Goal: Task Accomplishment & Management: Use online tool/utility

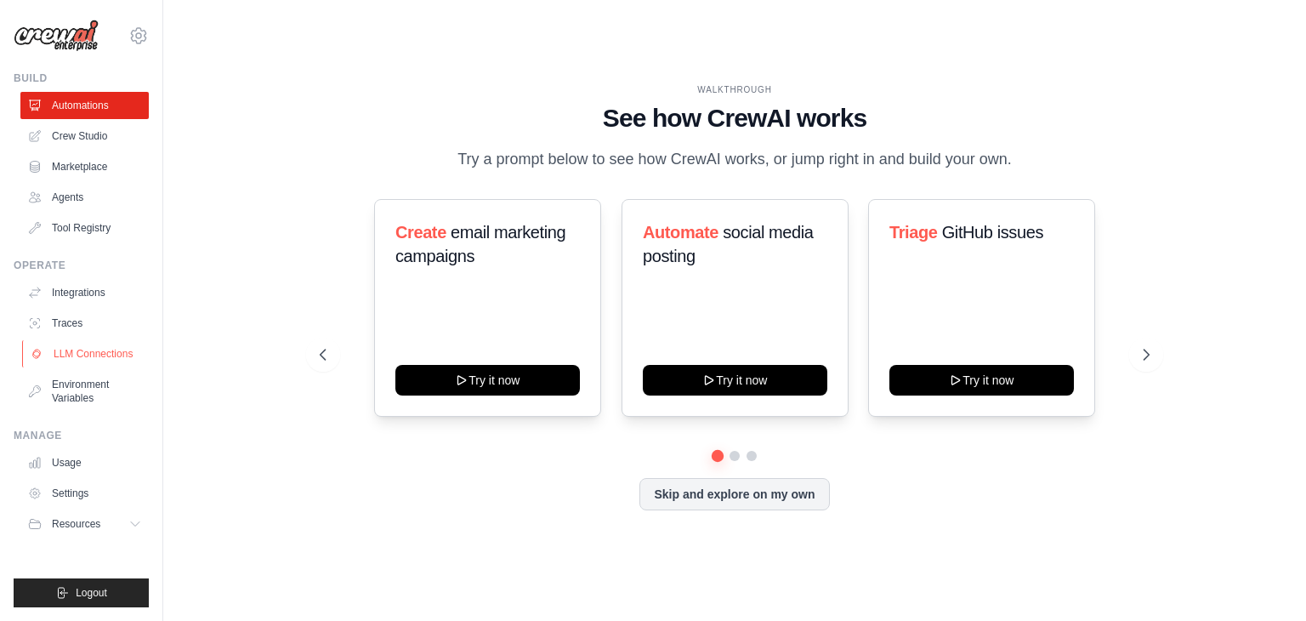
click at [128, 358] on link "LLM Connections" at bounding box center [86, 353] width 128 height 27
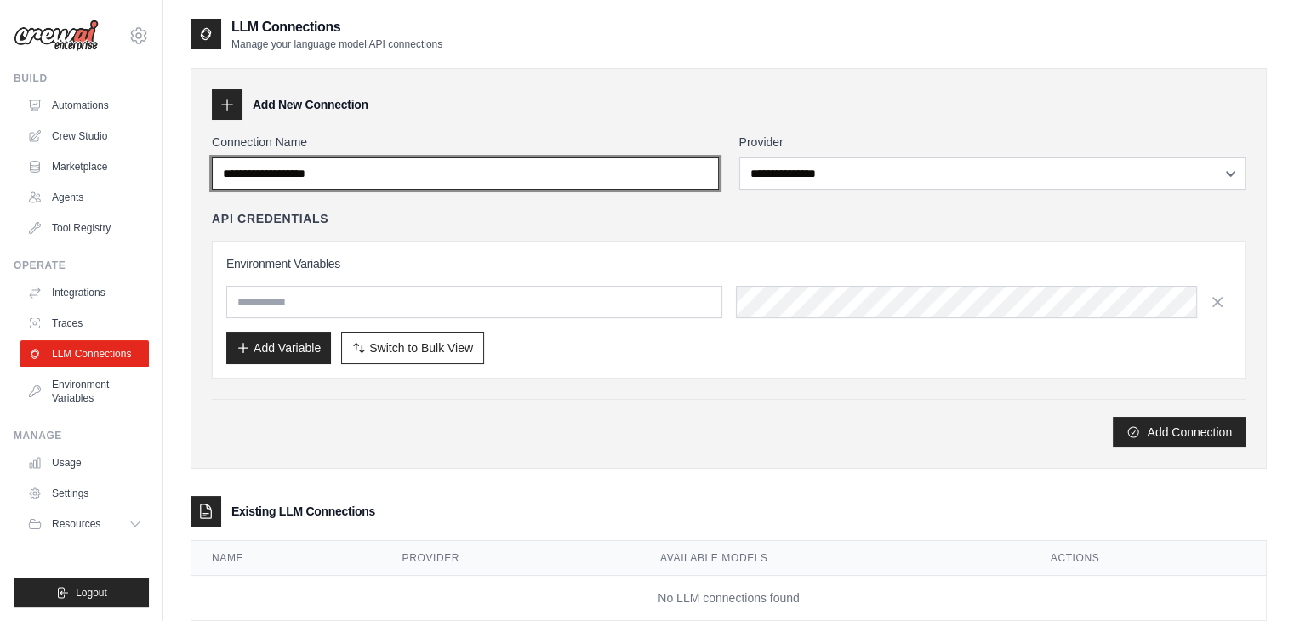
click at [434, 172] on input "Connection Name" at bounding box center [465, 173] width 507 height 32
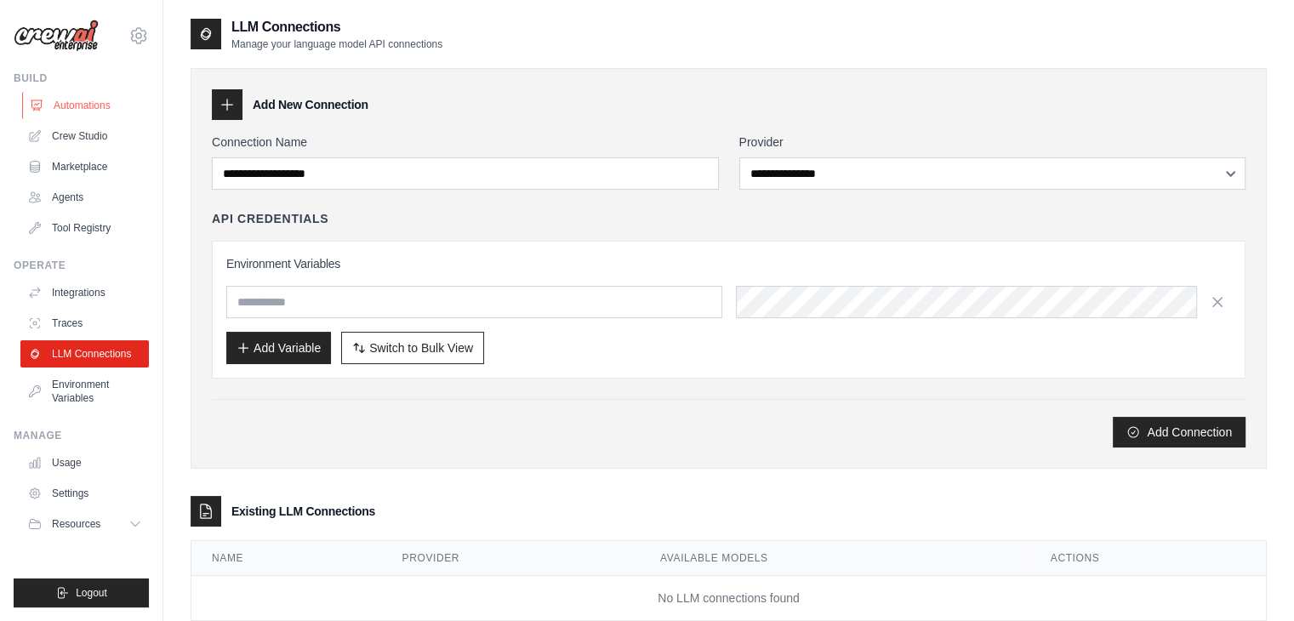
click at [87, 101] on link "Automations" at bounding box center [86, 105] width 128 height 27
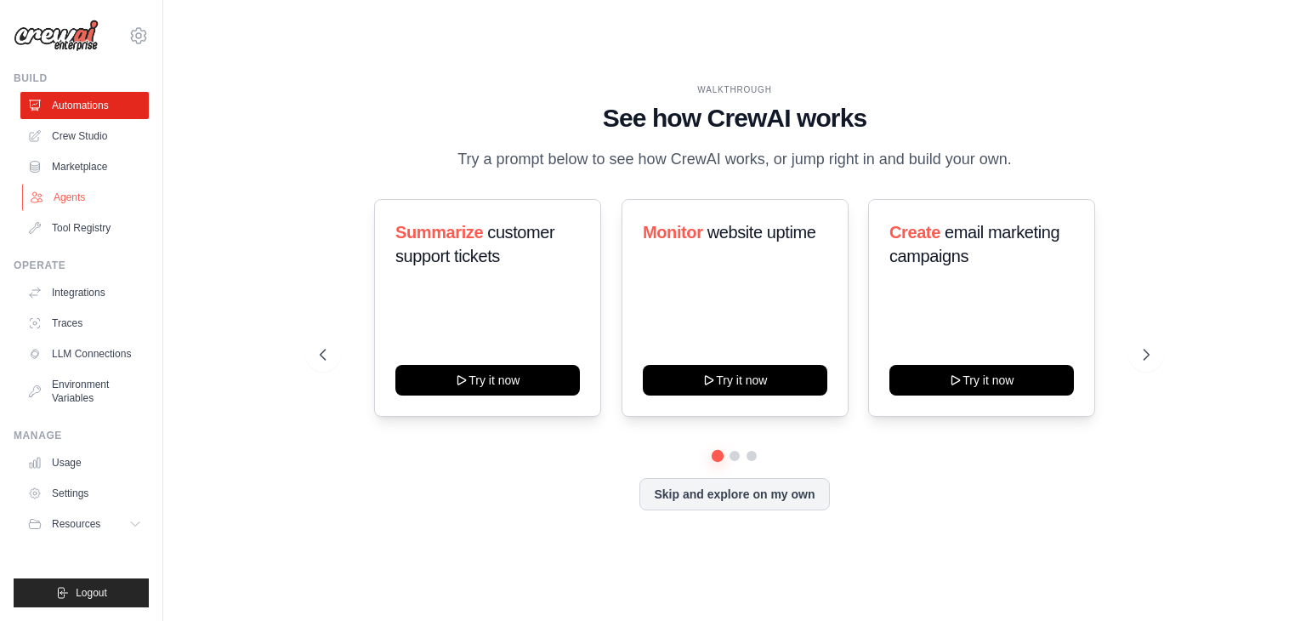
click at [96, 191] on link "Agents" at bounding box center [86, 197] width 128 height 27
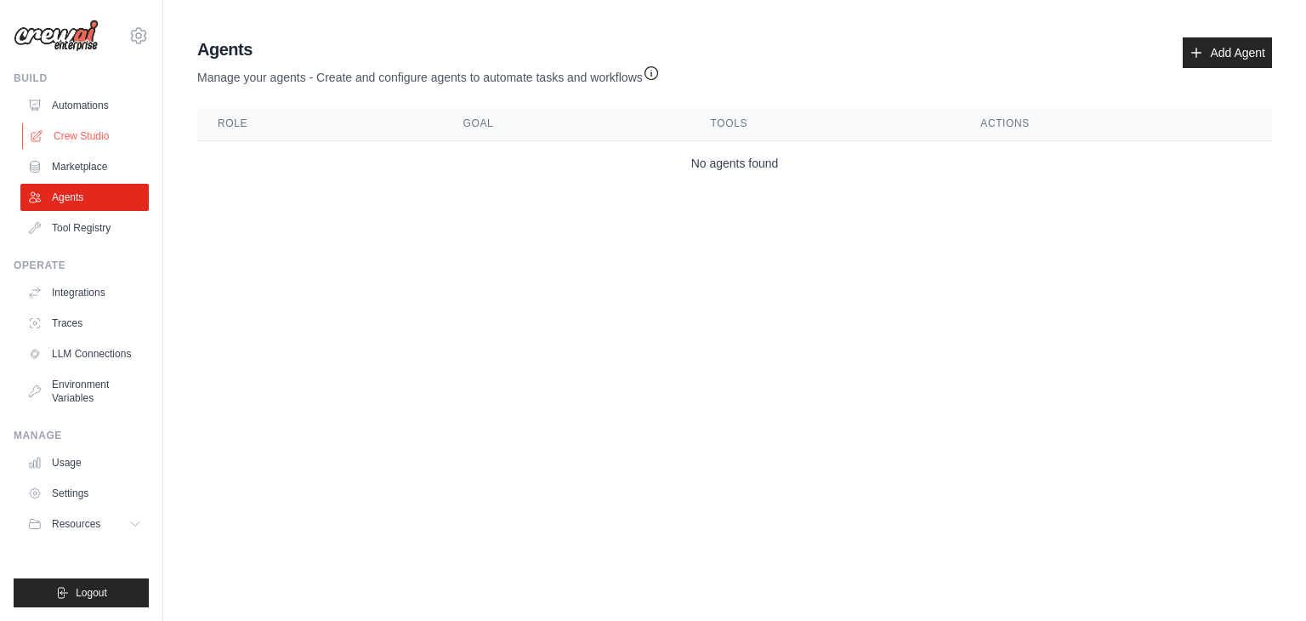
click at [112, 141] on link "Crew Studio" at bounding box center [86, 135] width 128 height 27
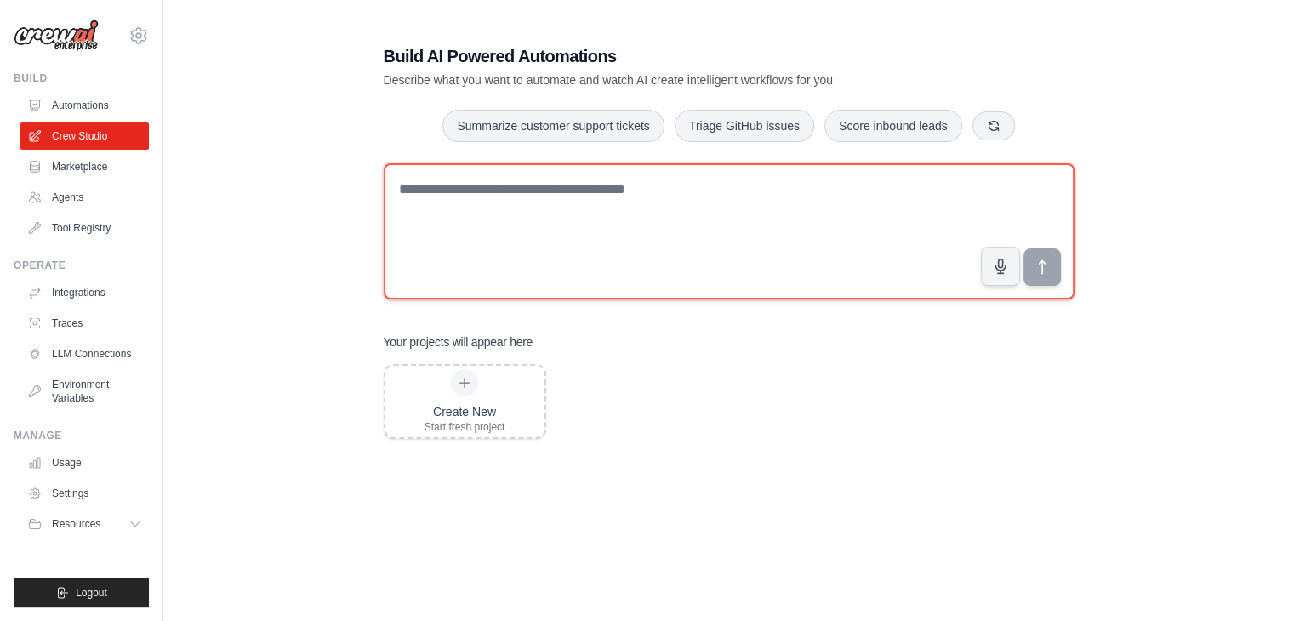
click at [578, 213] on textarea at bounding box center [729, 231] width 691 height 136
drag, startPoint x: 752, startPoint y: 202, endPoint x: 361, endPoint y: 163, distance: 392.3
click at [361, 163] on div "**********" at bounding box center [729, 340] width 1076 height 646
type textarea "**********"
paste textarea "**********"
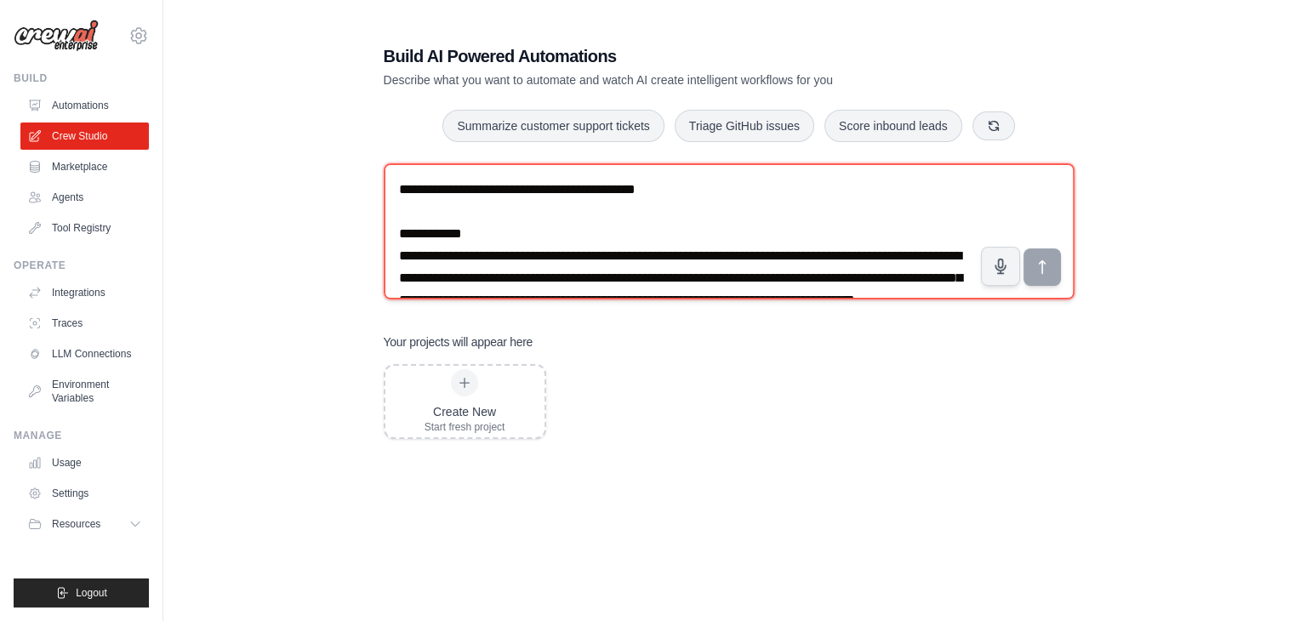
scroll to position [31, 0]
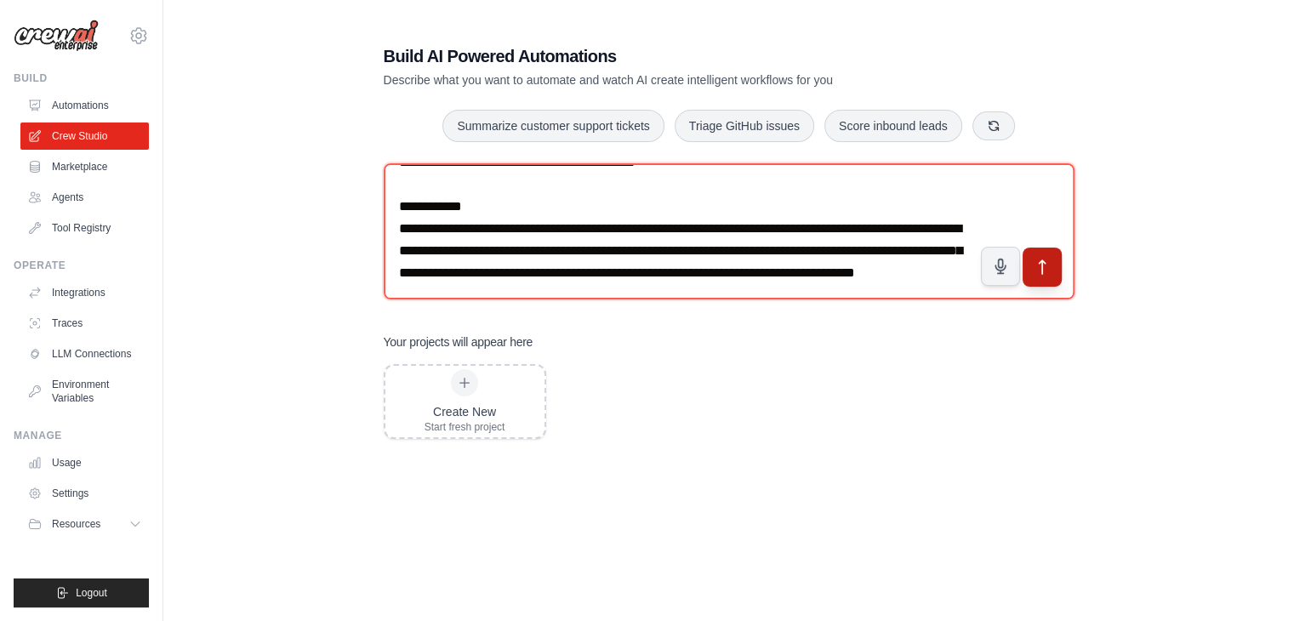
type textarea "**********"
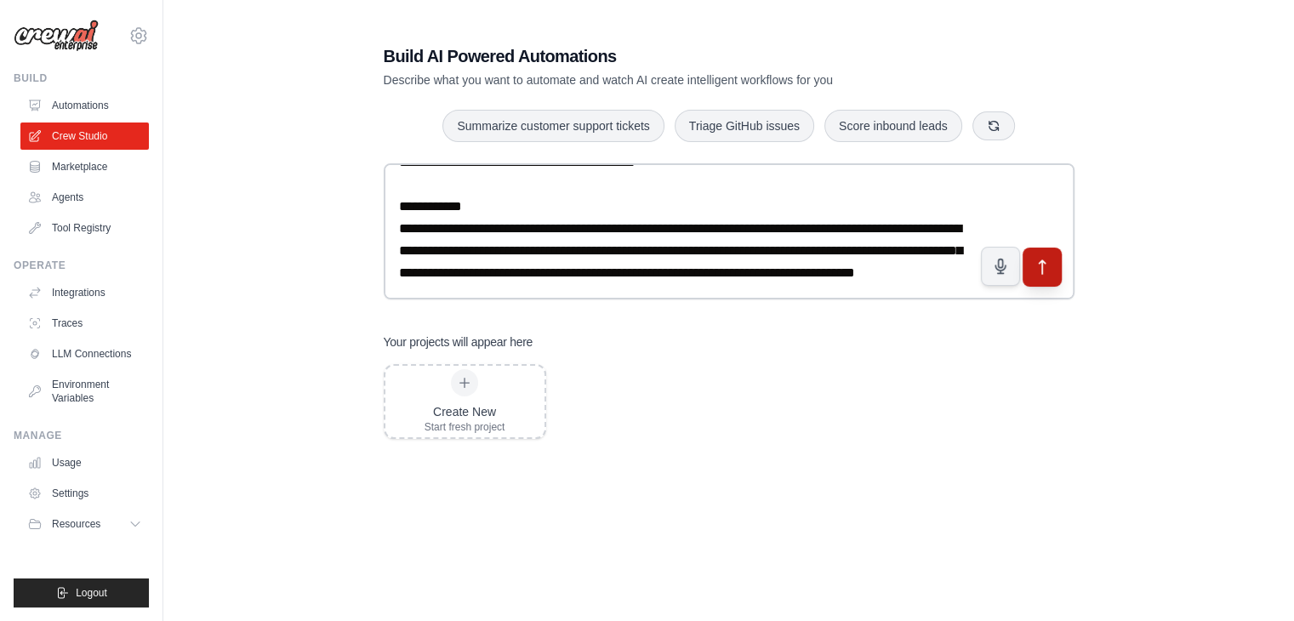
click at [1048, 270] on icon "submit" at bounding box center [1042, 268] width 18 height 18
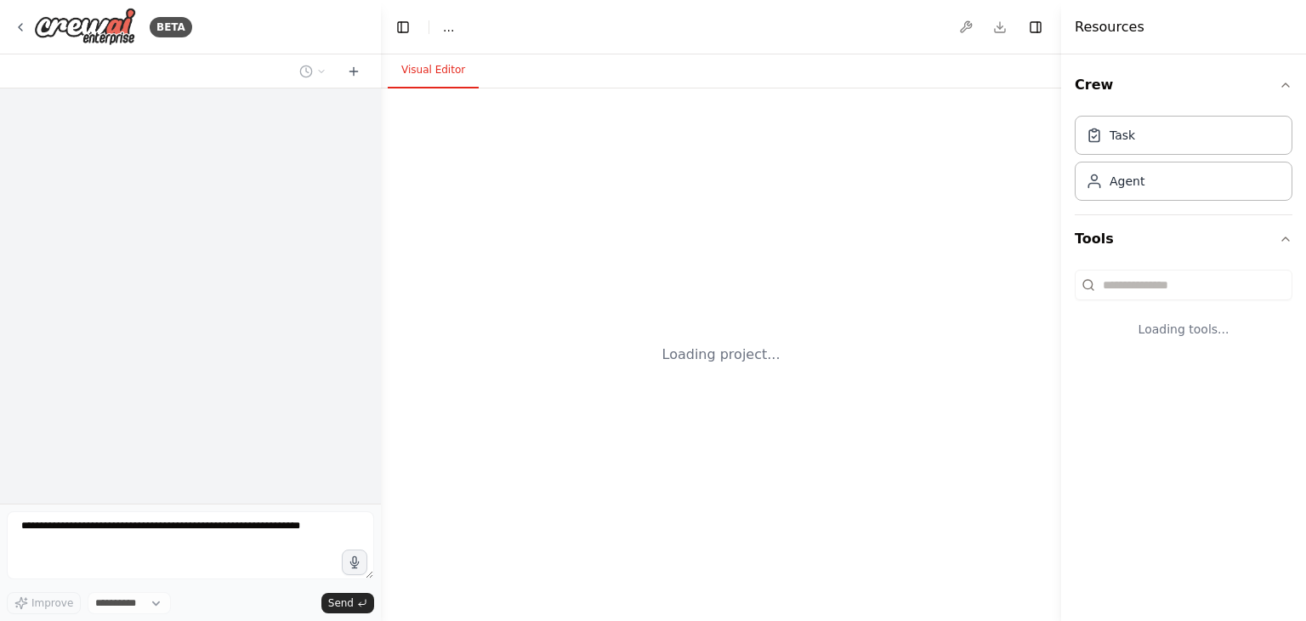
select select "****"
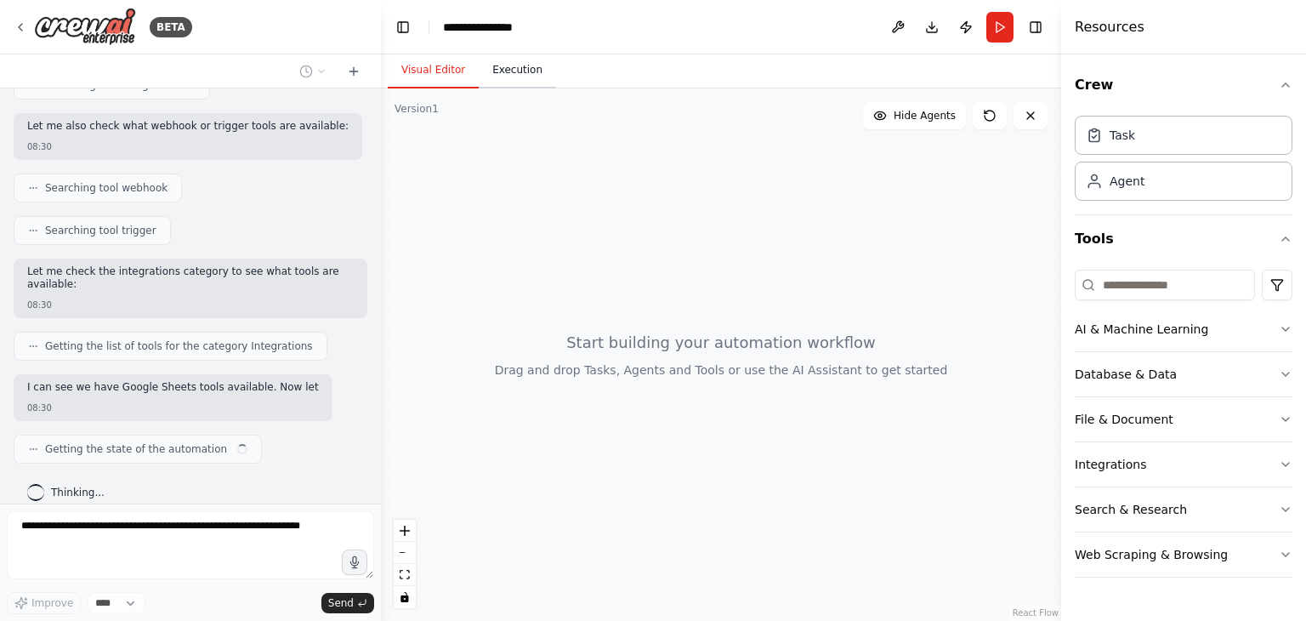
scroll to position [464, 0]
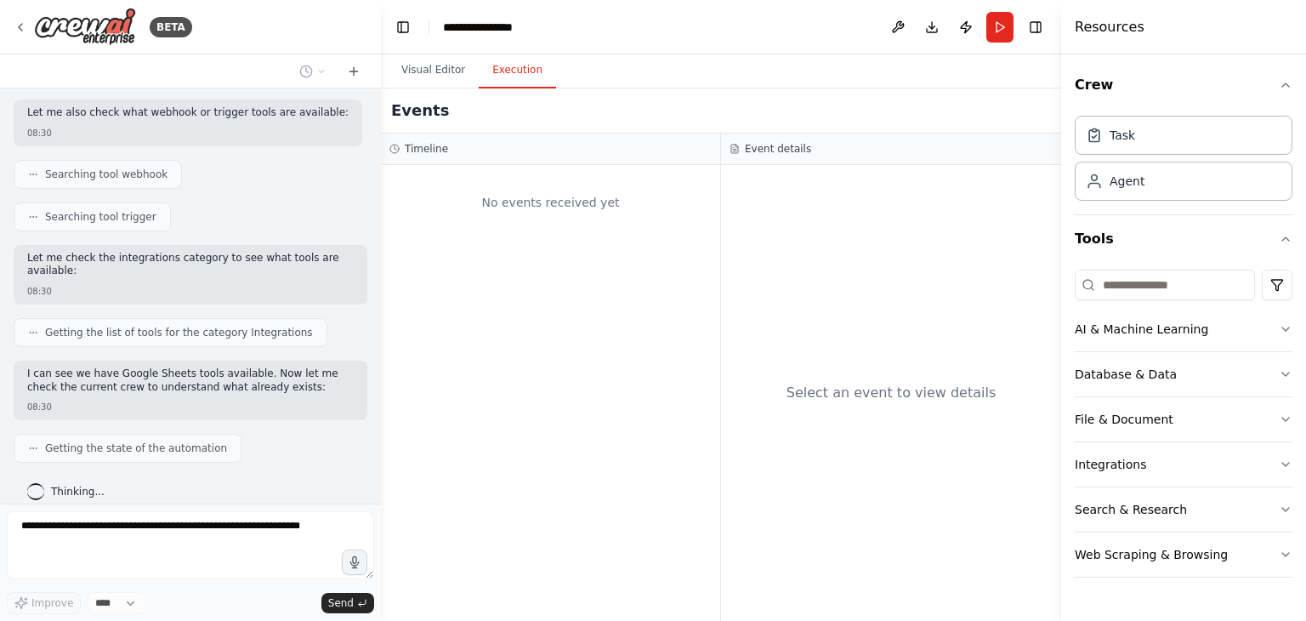
click at [498, 72] on button "Execution" at bounding box center [517, 71] width 77 height 36
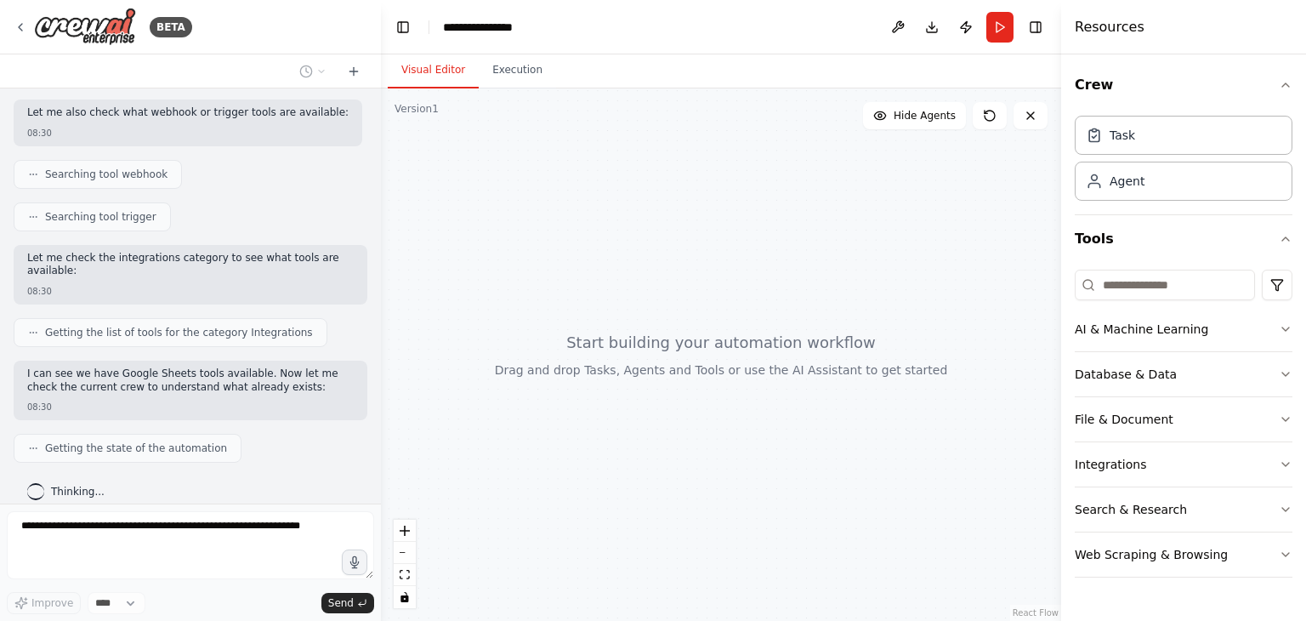
click at [458, 73] on button "Visual Editor" at bounding box center [433, 71] width 91 height 36
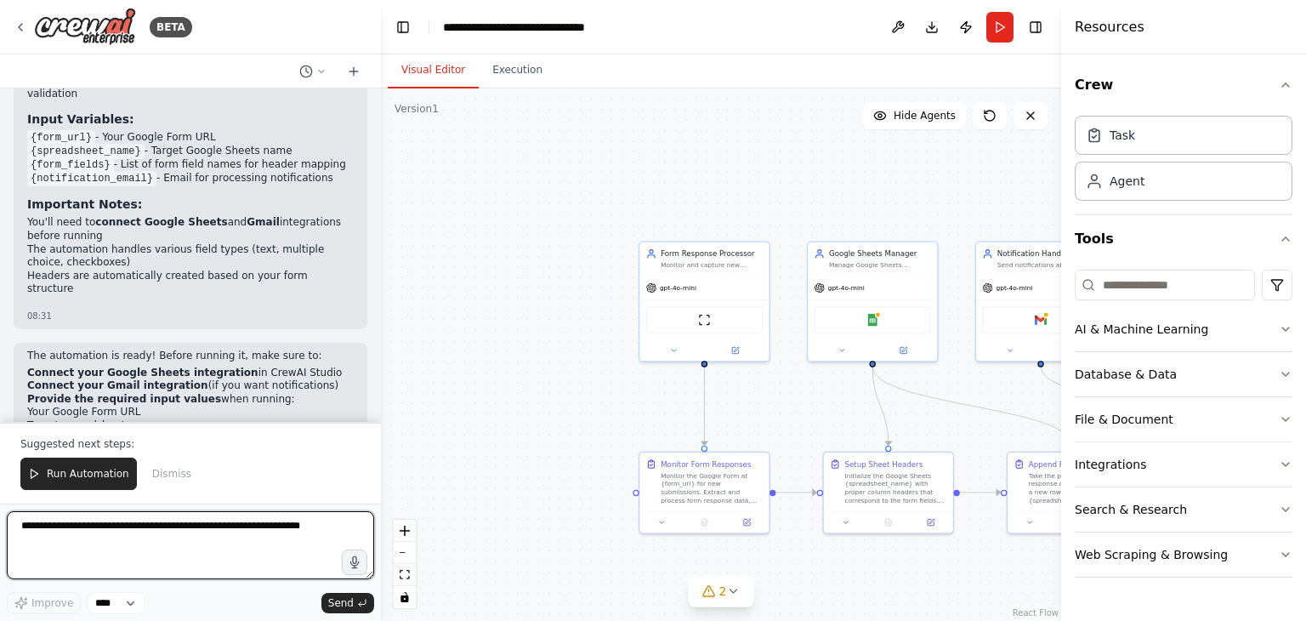
scroll to position [2184, 0]
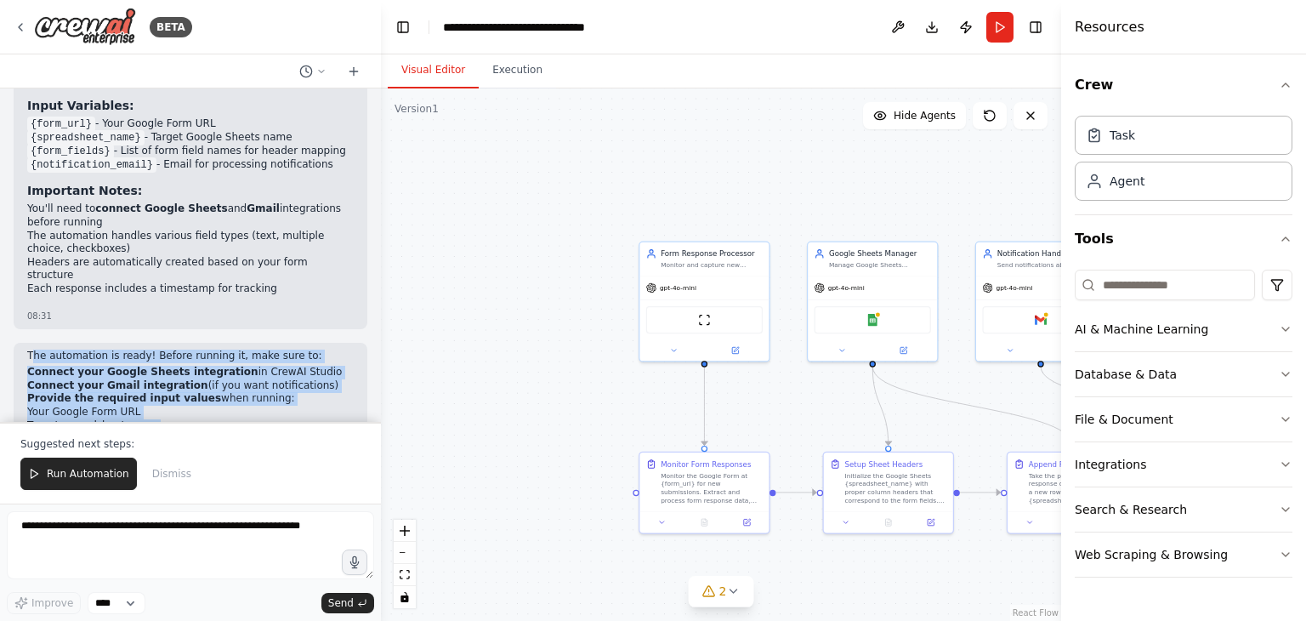
drag, startPoint x: 30, startPoint y: 242, endPoint x: 241, endPoint y: 379, distance: 251.5
click at [241, 379] on div "The automation is ready! Before running it, make sure to: Connect your Google S…" at bounding box center [190, 425] width 327 height 150
click at [241, 469] on p "Would you like me to make any adjustments to the automation or explain any spec…" at bounding box center [190, 482] width 327 height 26
drag, startPoint x: 28, startPoint y: 239, endPoint x: 196, endPoint y: 344, distance: 198.7
click at [196, 350] on div "The automation is ready! Before running it, make sure to: Connect your Google S…" at bounding box center [190, 425] width 327 height 150
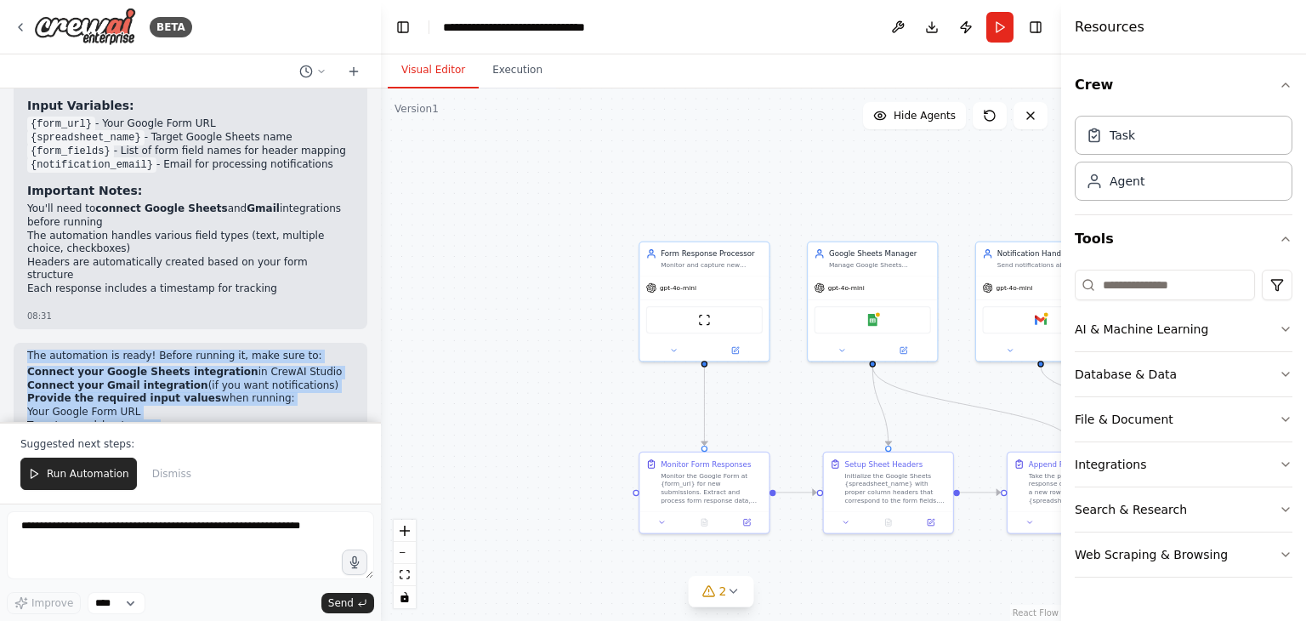
copy div "The automation is ready! Before running it, make sure to: Connect your Google S…"
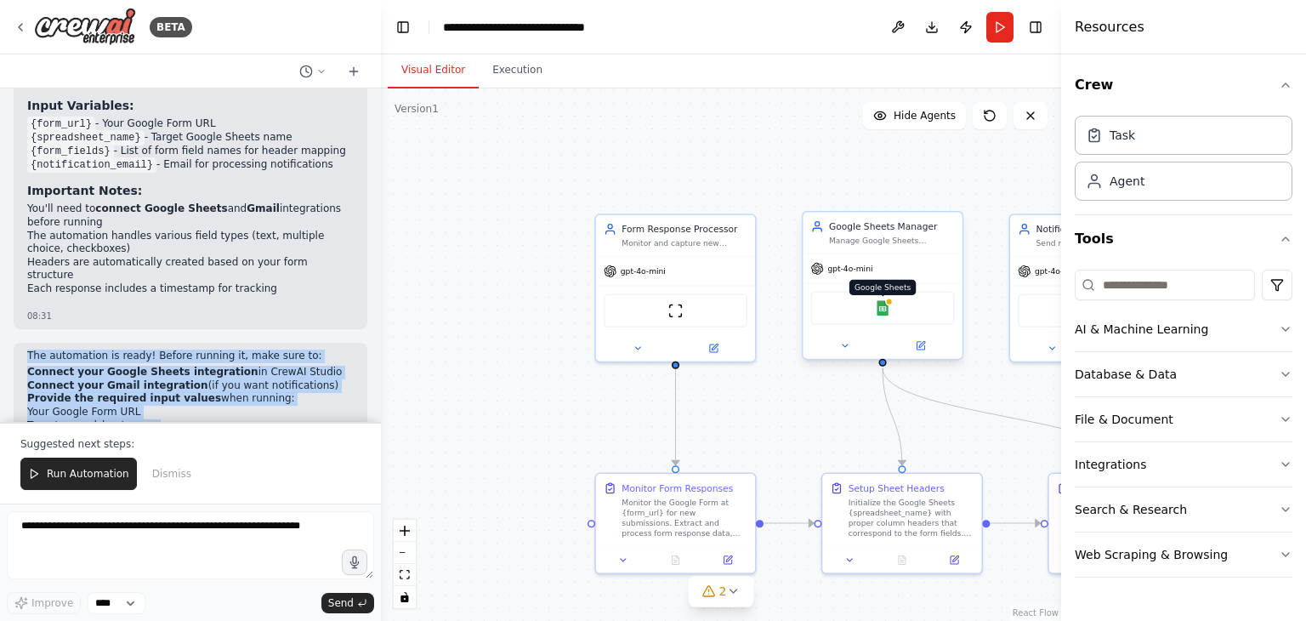
click at [879, 308] on img at bounding box center [882, 307] width 15 height 15
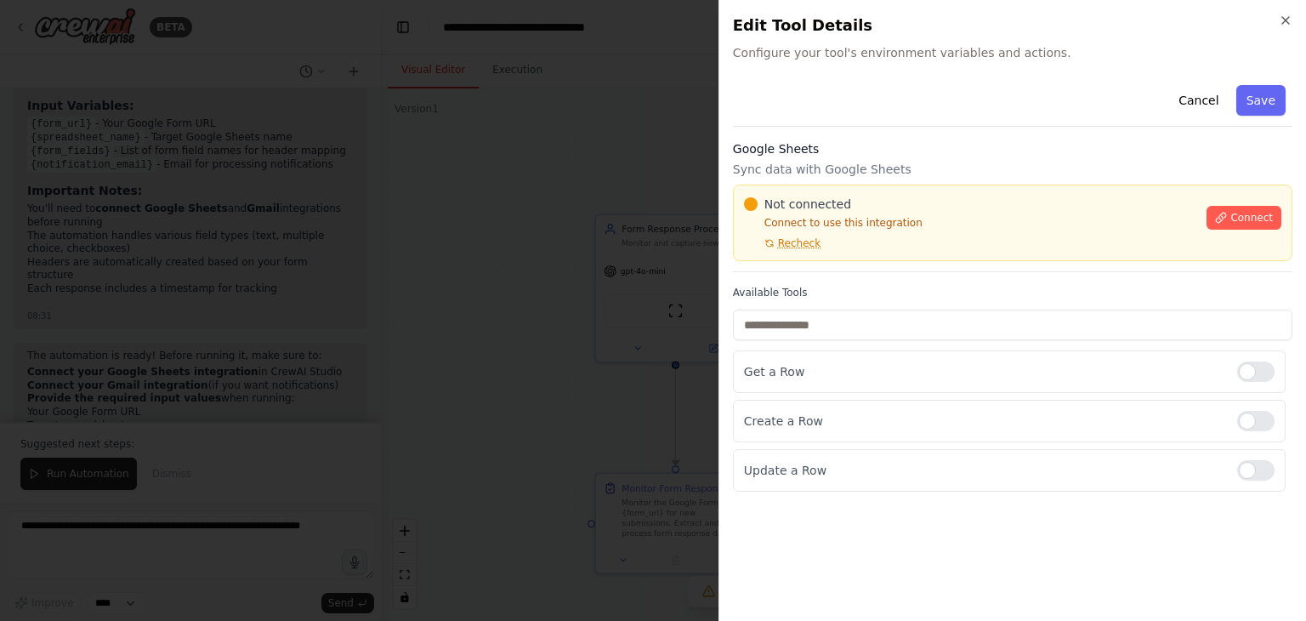
click at [843, 94] on div "Cancel Save" at bounding box center [1013, 102] width 560 height 48
click at [1245, 219] on span "Connect" at bounding box center [1252, 218] width 43 height 14
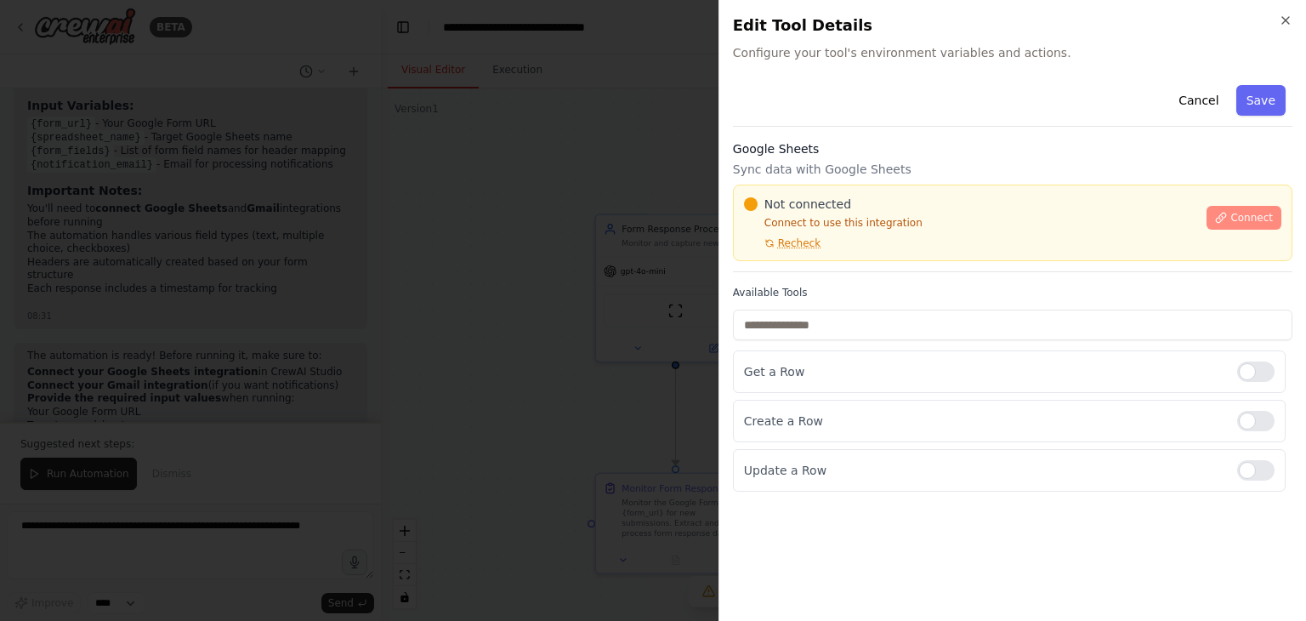
click at [1245, 219] on span "Connect" at bounding box center [1252, 218] width 43 height 14
click at [844, 171] on p "Sync data with Google Sheets" at bounding box center [1013, 169] width 560 height 17
click at [780, 171] on p "Sync data with Google Sheets" at bounding box center [1013, 169] width 560 height 17
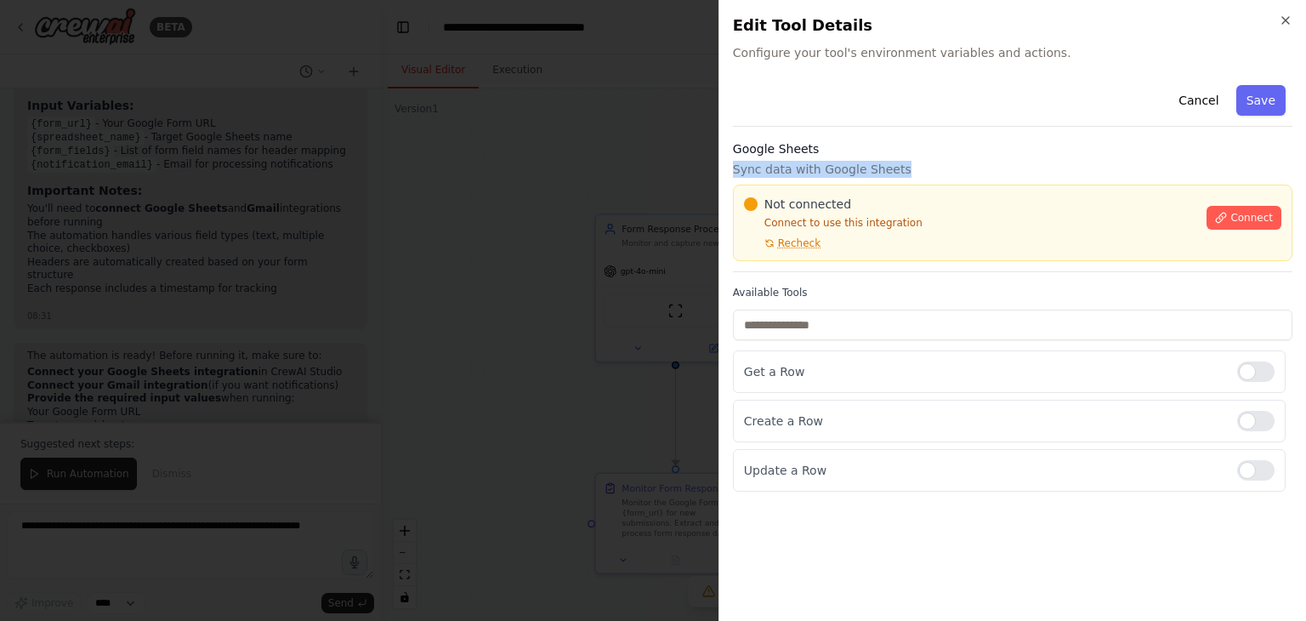
click at [780, 171] on p "Sync data with Google Sheets" at bounding box center [1013, 169] width 560 height 17
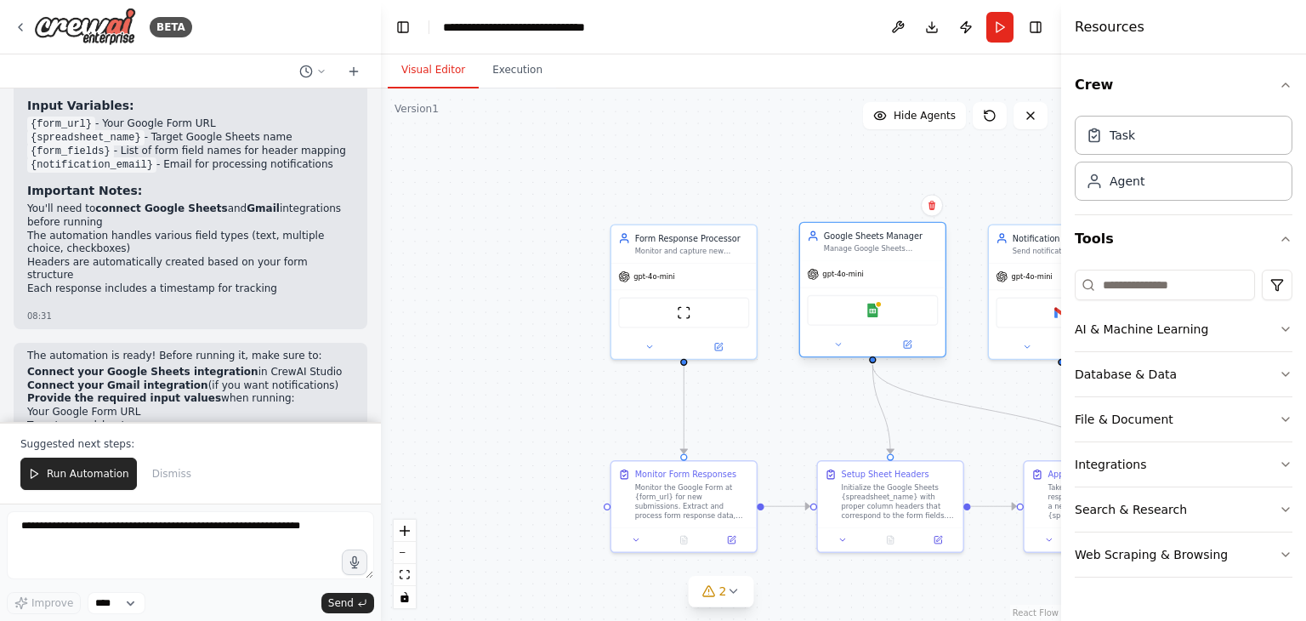
click at [861, 306] on div "Google Sheets" at bounding box center [872, 310] width 131 height 31
click at [11, 17] on div "BETA" at bounding box center [190, 27] width 381 height 54
click at [13, 20] on div "BETA" at bounding box center [190, 27] width 381 height 54
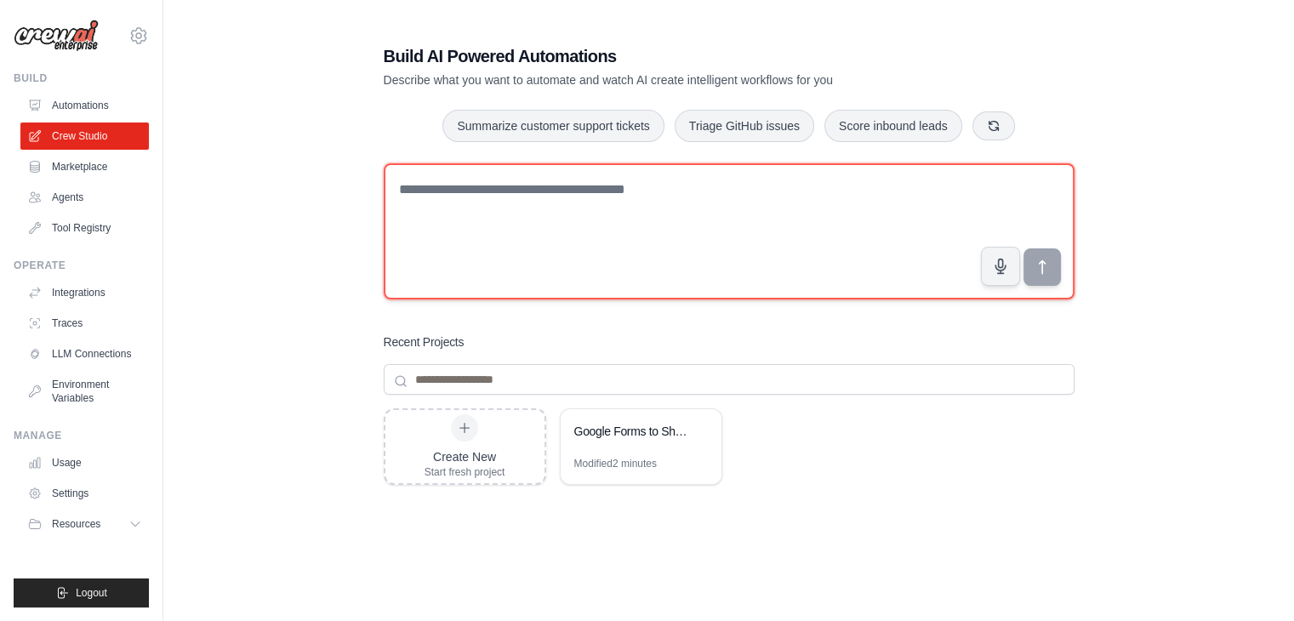
click at [434, 176] on textarea at bounding box center [729, 231] width 691 height 136
type textarea "**********"
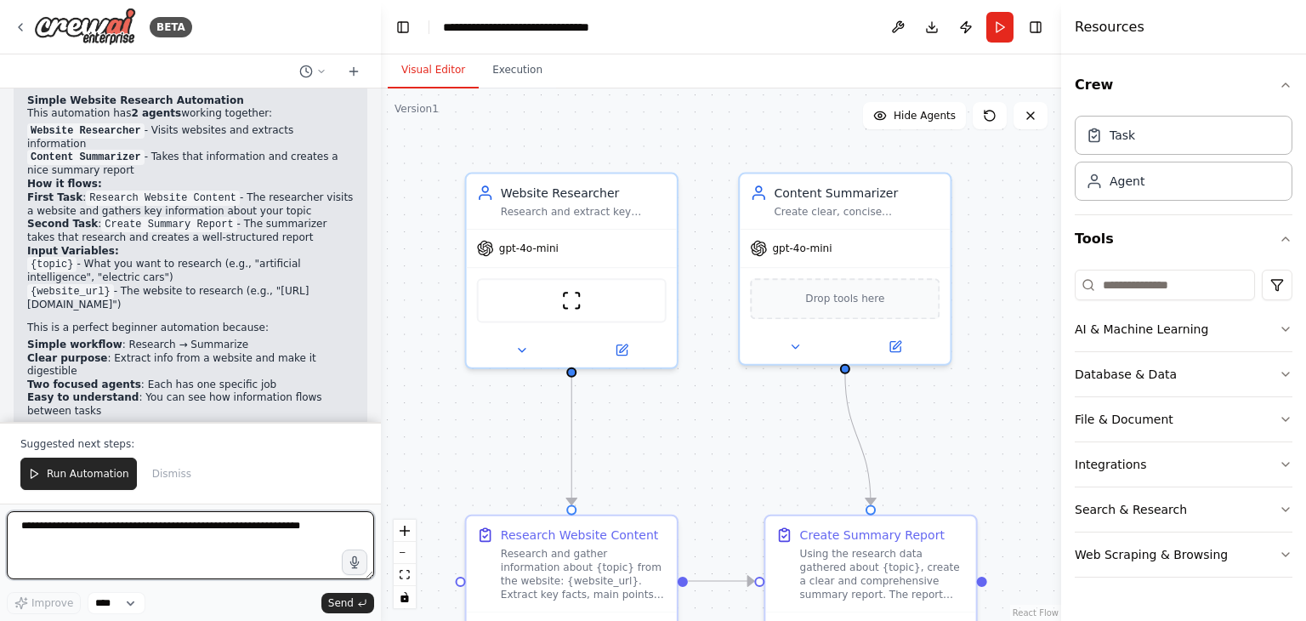
scroll to position [735, 0]
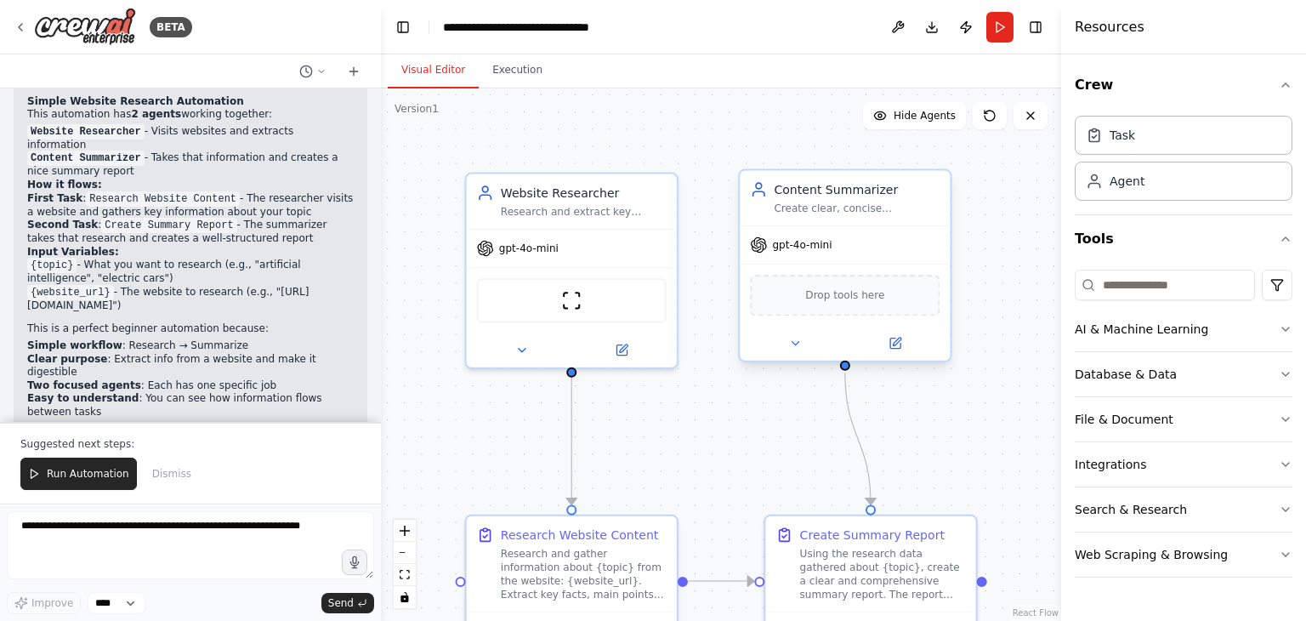
click at [851, 307] on div "Drop tools here" at bounding box center [845, 295] width 190 height 41
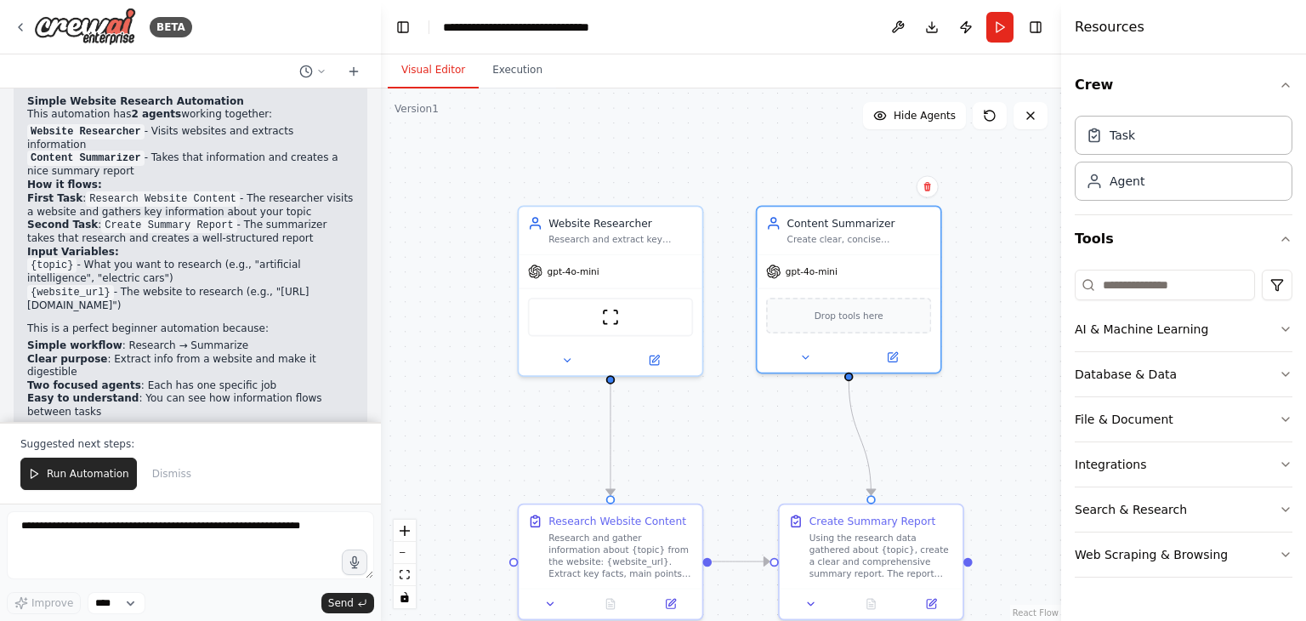
scroll to position [608, 0]
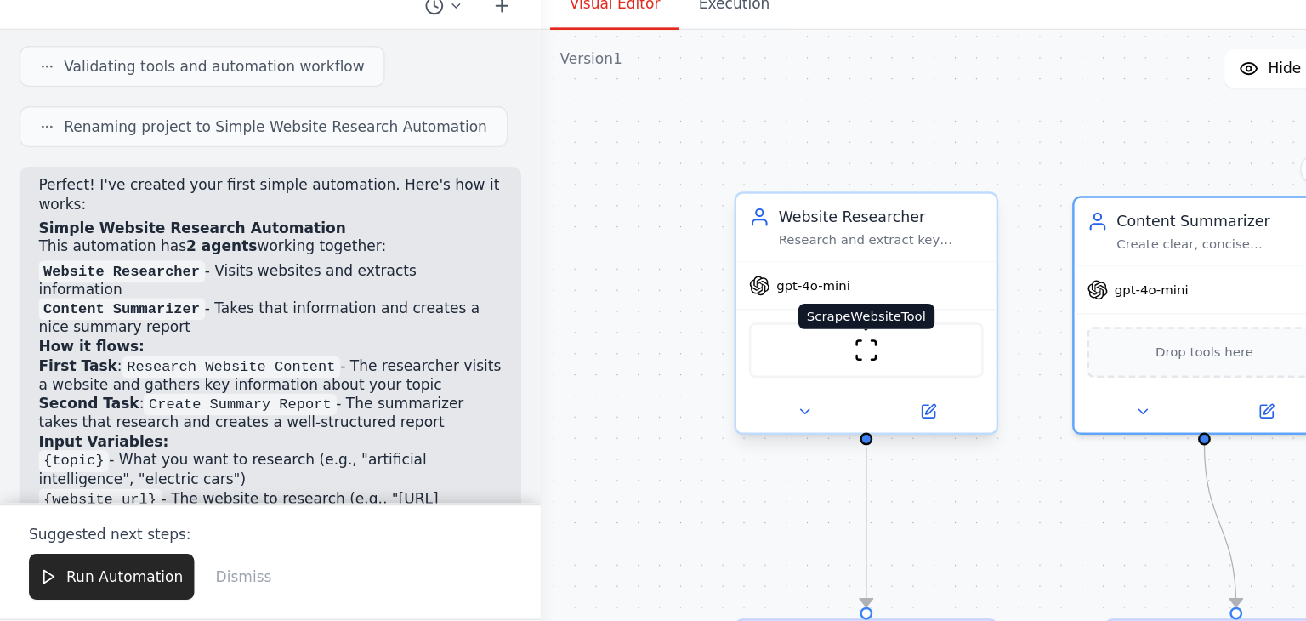
click at [608, 315] on img at bounding box center [610, 314] width 18 height 18
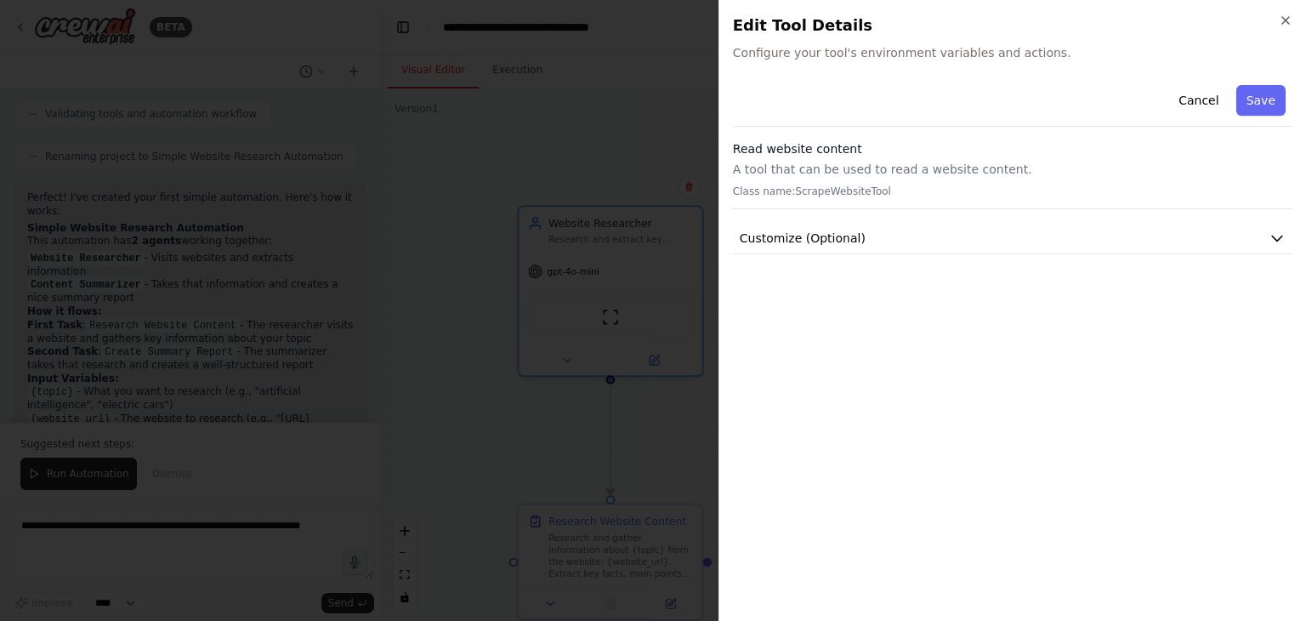
click at [940, 93] on div "Cancel Save" at bounding box center [1013, 102] width 560 height 48
click at [1074, 136] on div "Cancel Save Read website content A tool that can be used to read a website cont…" at bounding box center [1013, 166] width 560 height 176
click at [1056, 242] on button "Customize (Optional)" at bounding box center [1013, 238] width 560 height 31
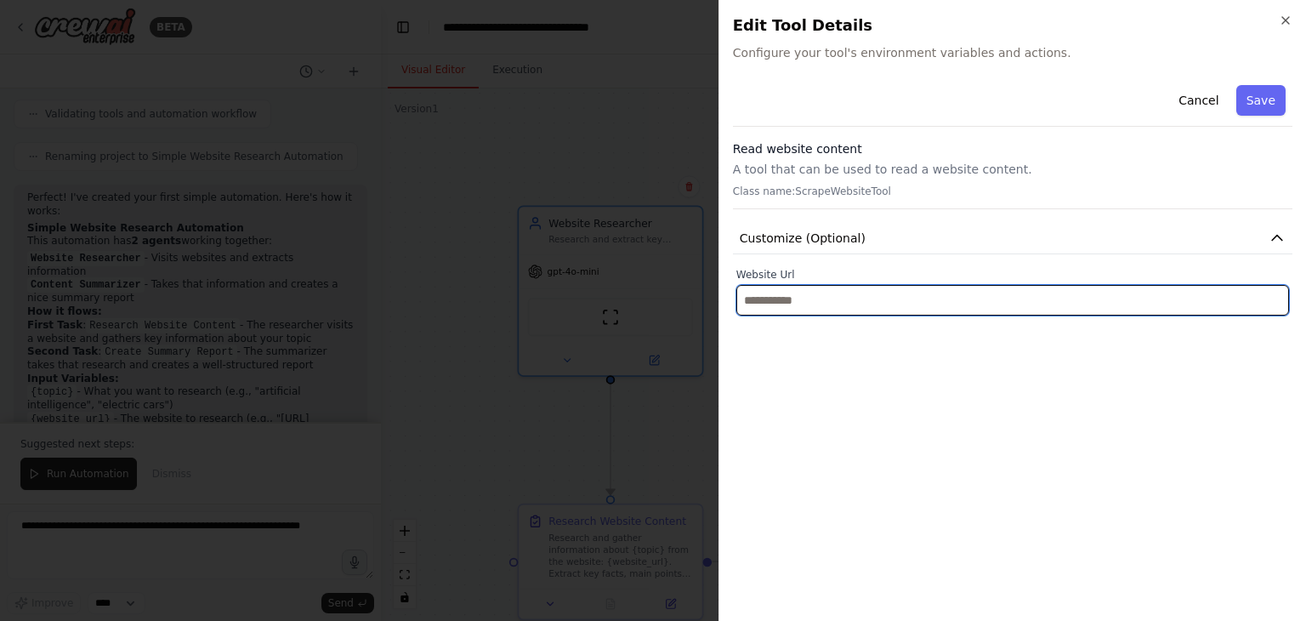
click at [997, 305] on input "text" at bounding box center [1013, 300] width 553 height 31
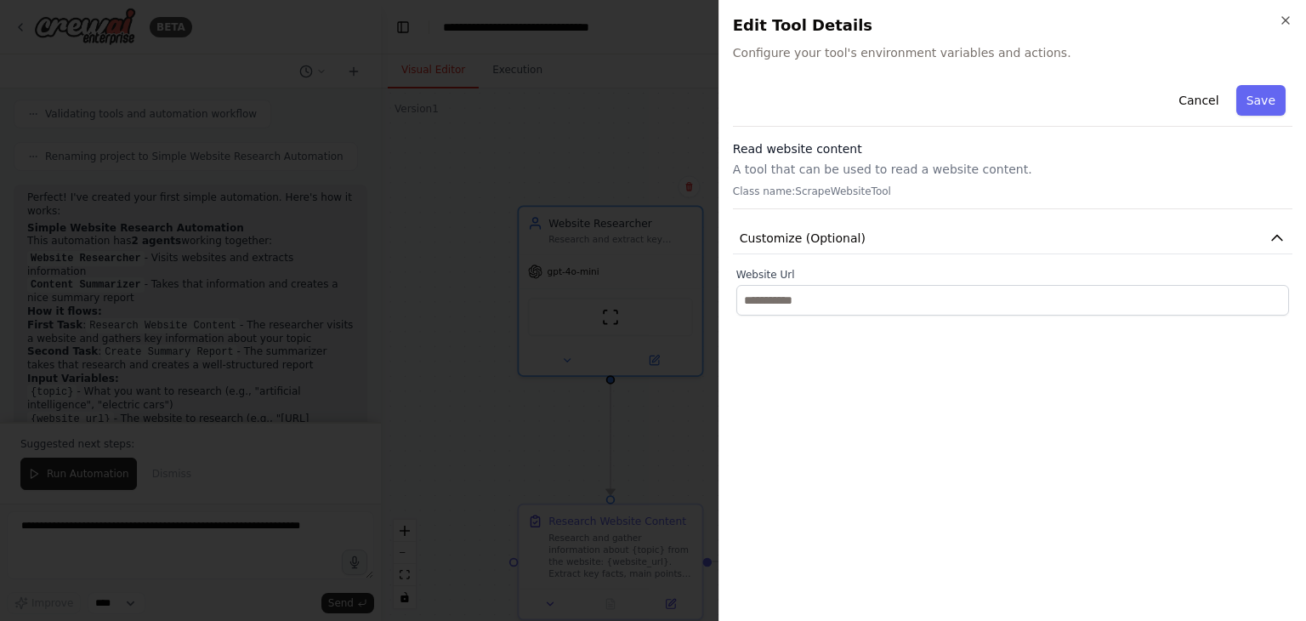
click at [694, 161] on div at bounding box center [653, 310] width 1306 height 621
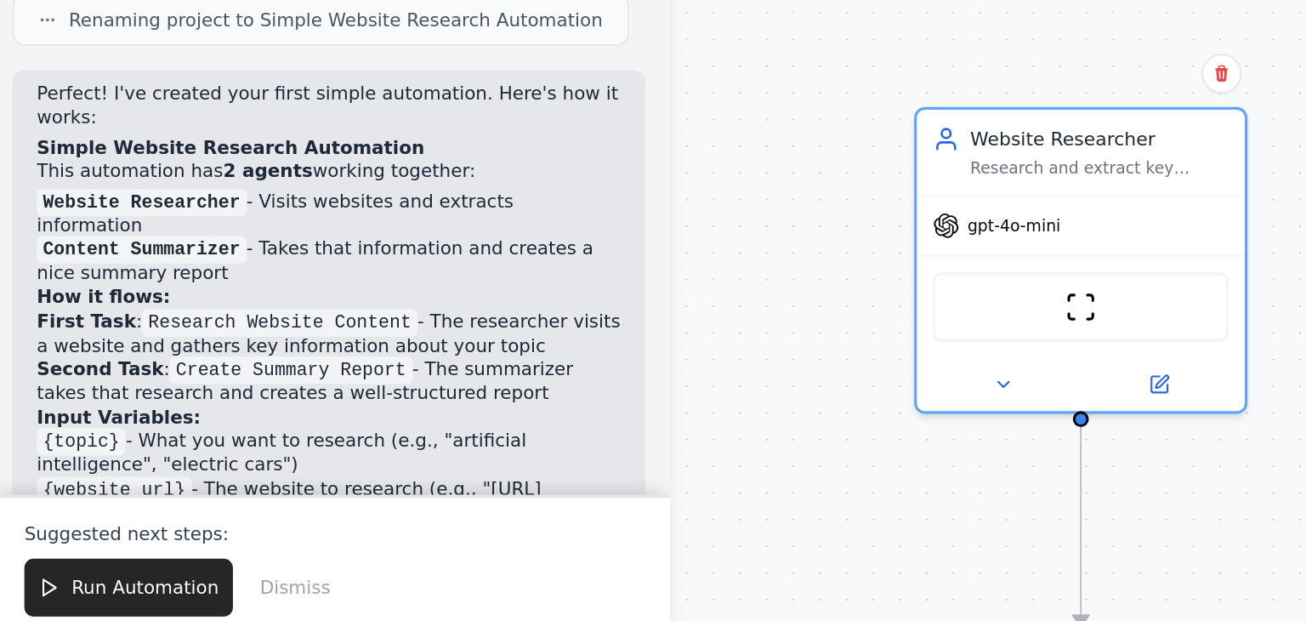
scroll to position [665, 0]
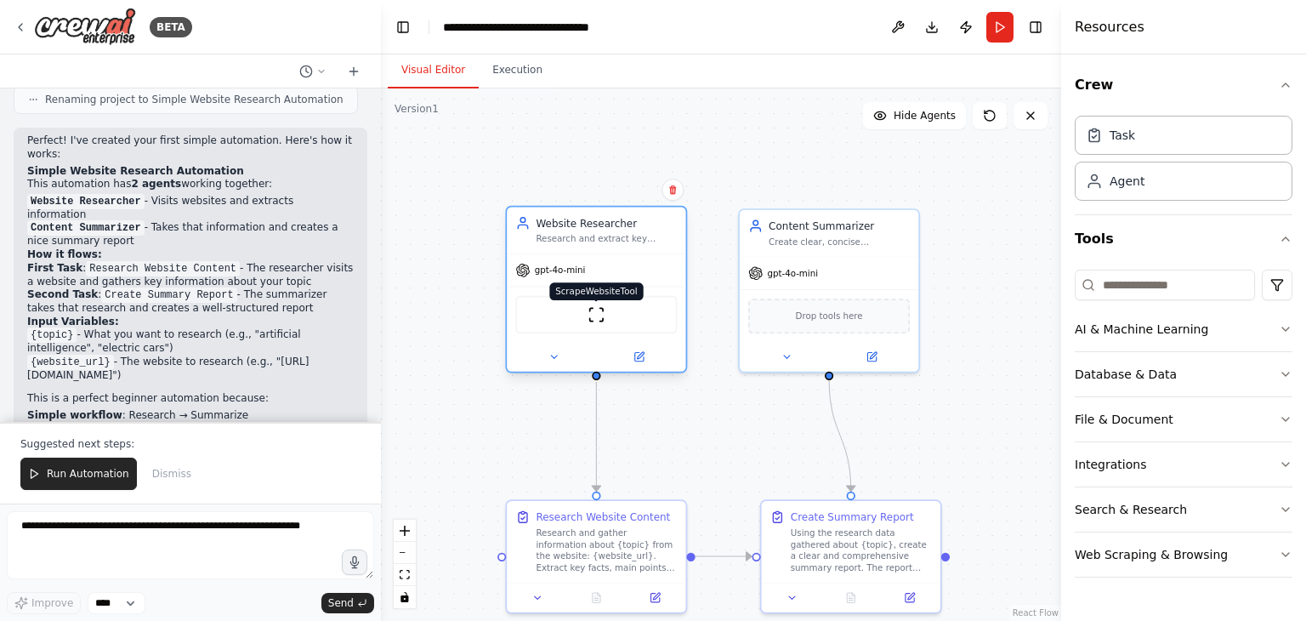
click at [589, 322] on img at bounding box center [597, 315] width 18 height 18
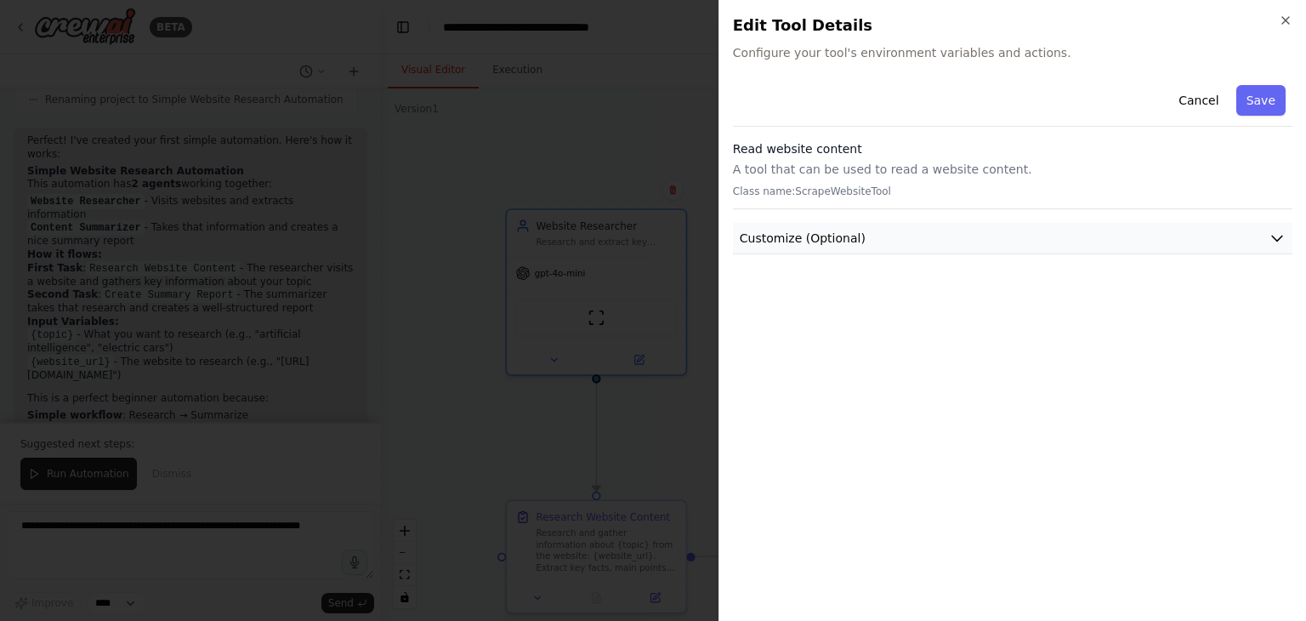
click at [1024, 241] on button "Customize (Optional)" at bounding box center [1013, 238] width 560 height 31
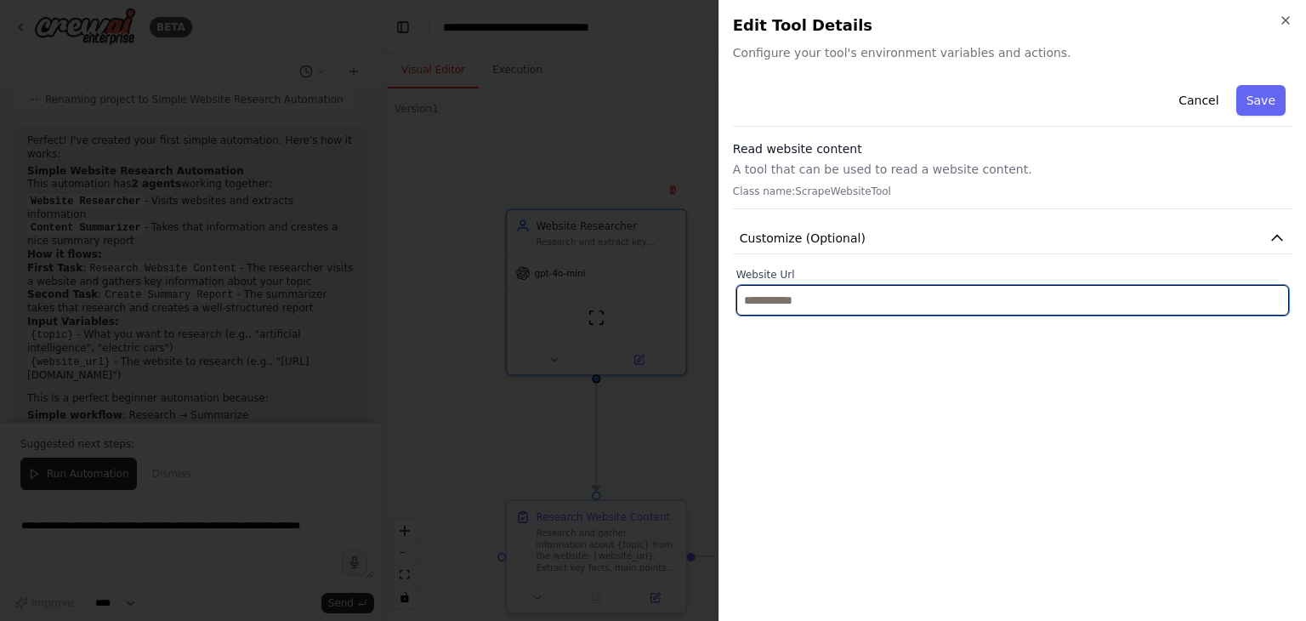
click at [939, 299] on input "text" at bounding box center [1013, 300] width 553 height 31
paste input "**********"
type input "**********"
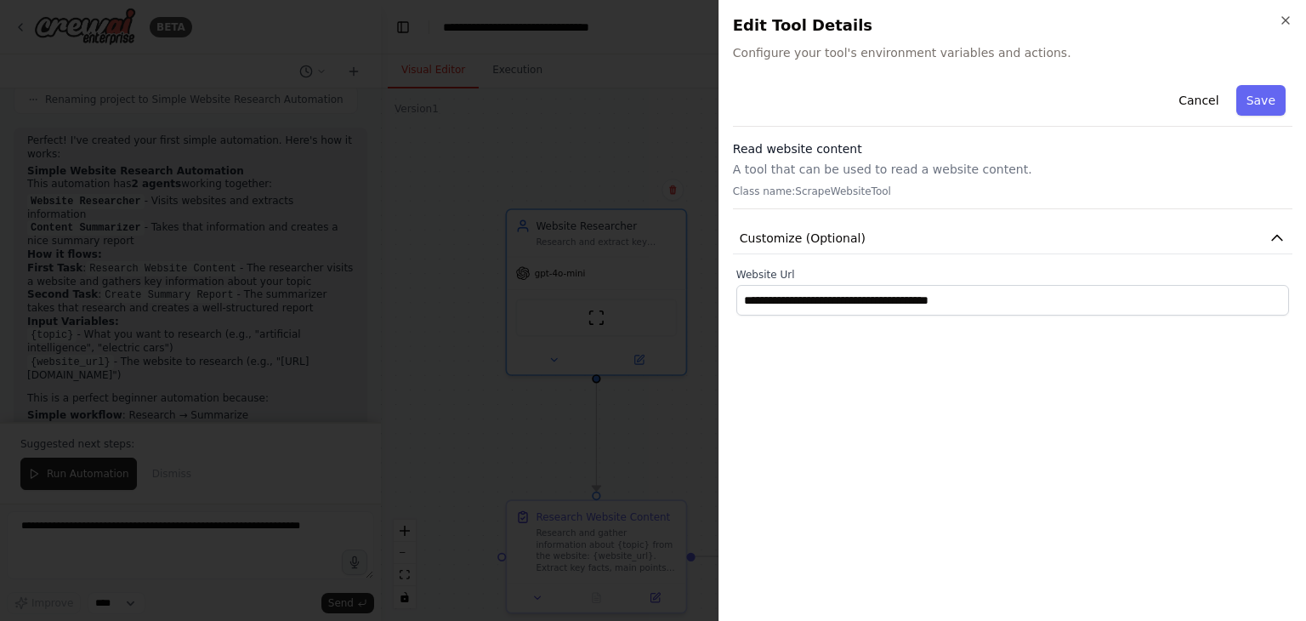
click at [720, 374] on div "**********" at bounding box center [1013, 310] width 588 height 621
click at [669, 423] on div at bounding box center [653, 310] width 1306 height 621
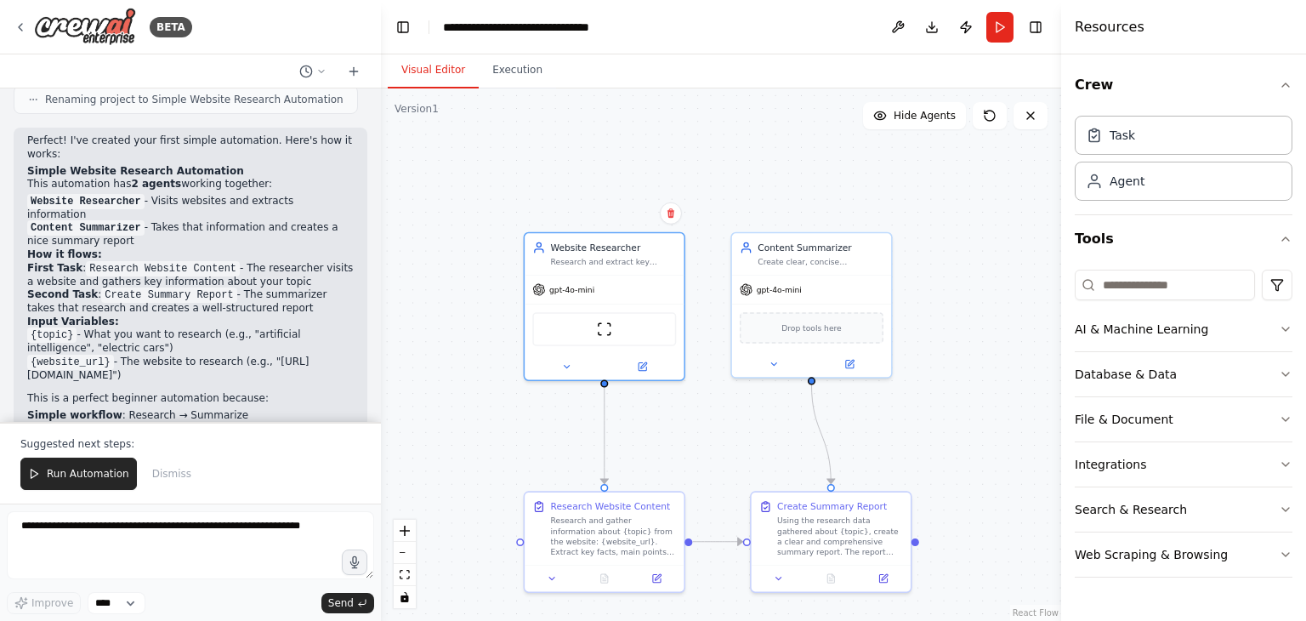
scroll to position [794, 0]
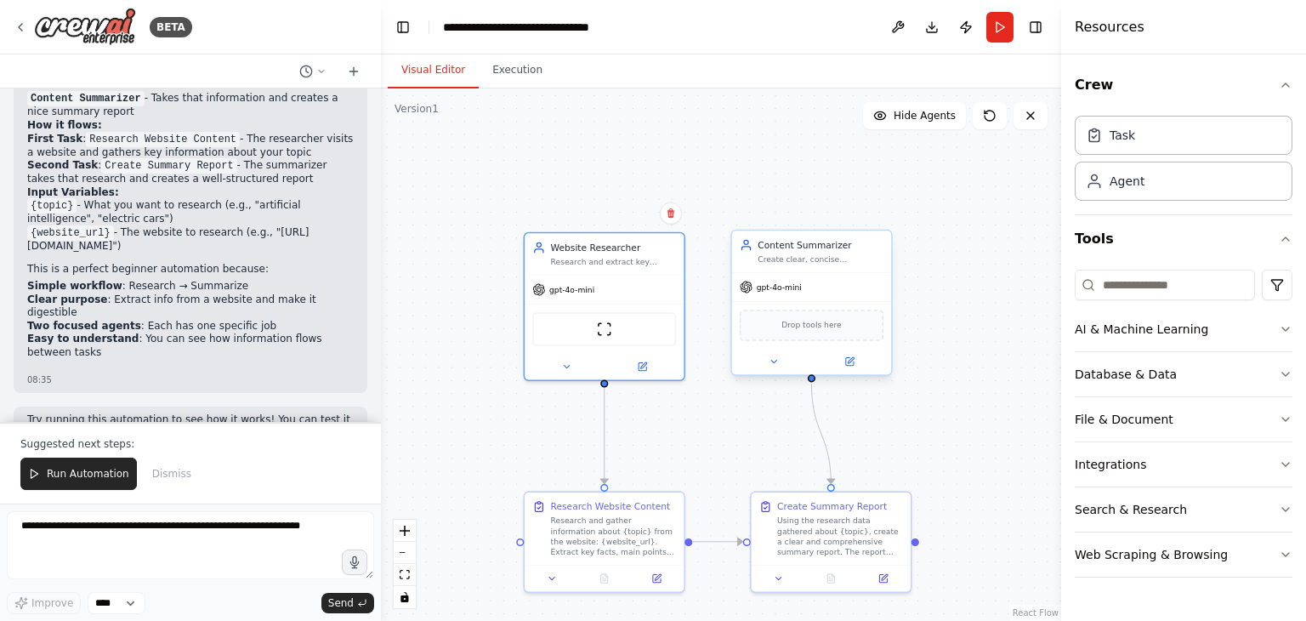
click at [777, 298] on div "gpt-4o-mini" at bounding box center [811, 287] width 159 height 29
click at [793, 341] on div "Drop tools here" at bounding box center [811, 325] width 159 height 48
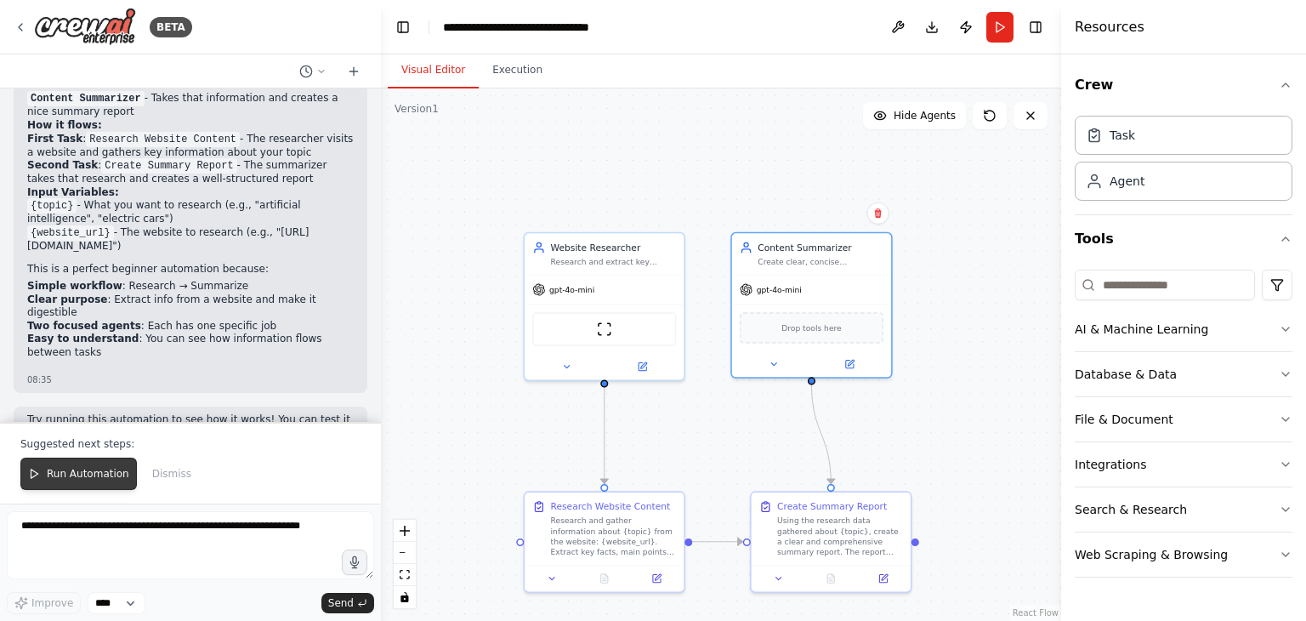
click at [68, 469] on span "Run Automation" at bounding box center [88, 474] width 83 height 14
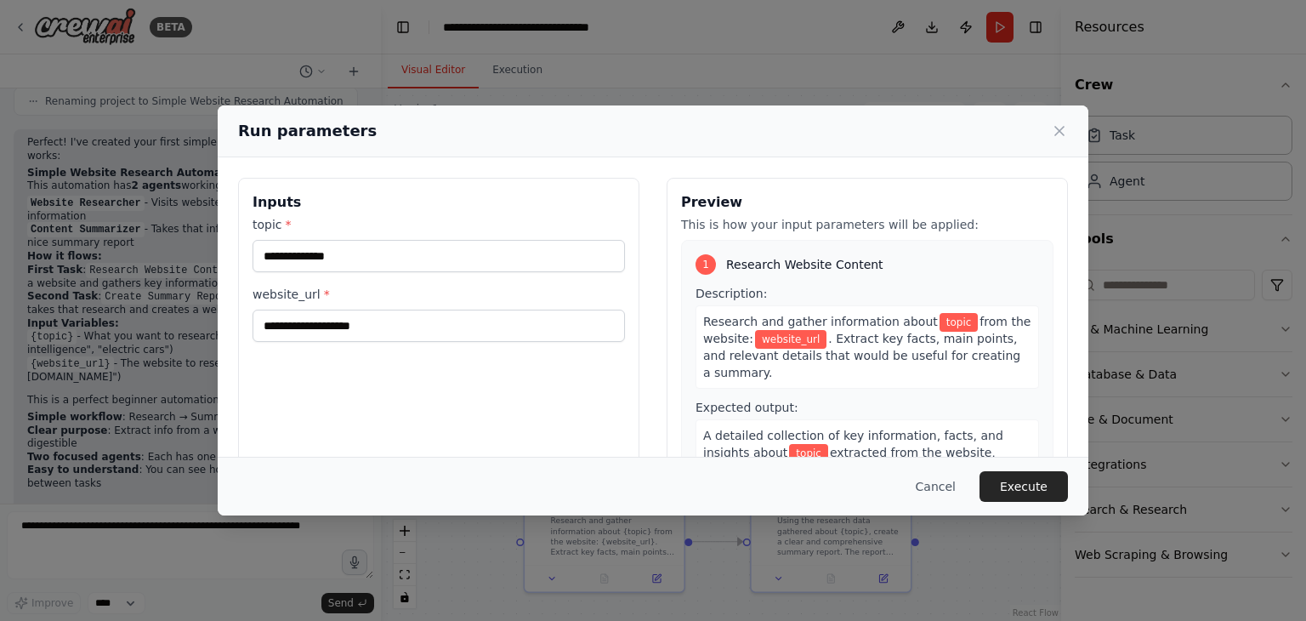
scroll to position [714, 0]
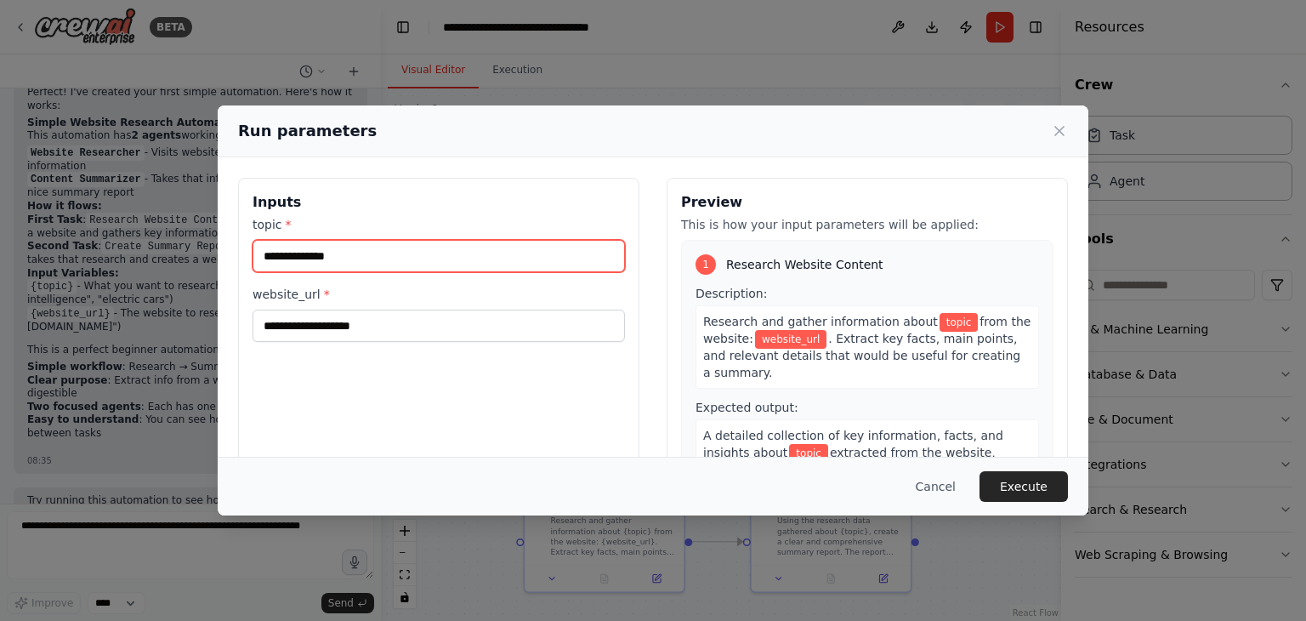
click at [357, 252] on input "topic *" at bounding box center [439, 256] width 373 height 32
type input "**********"
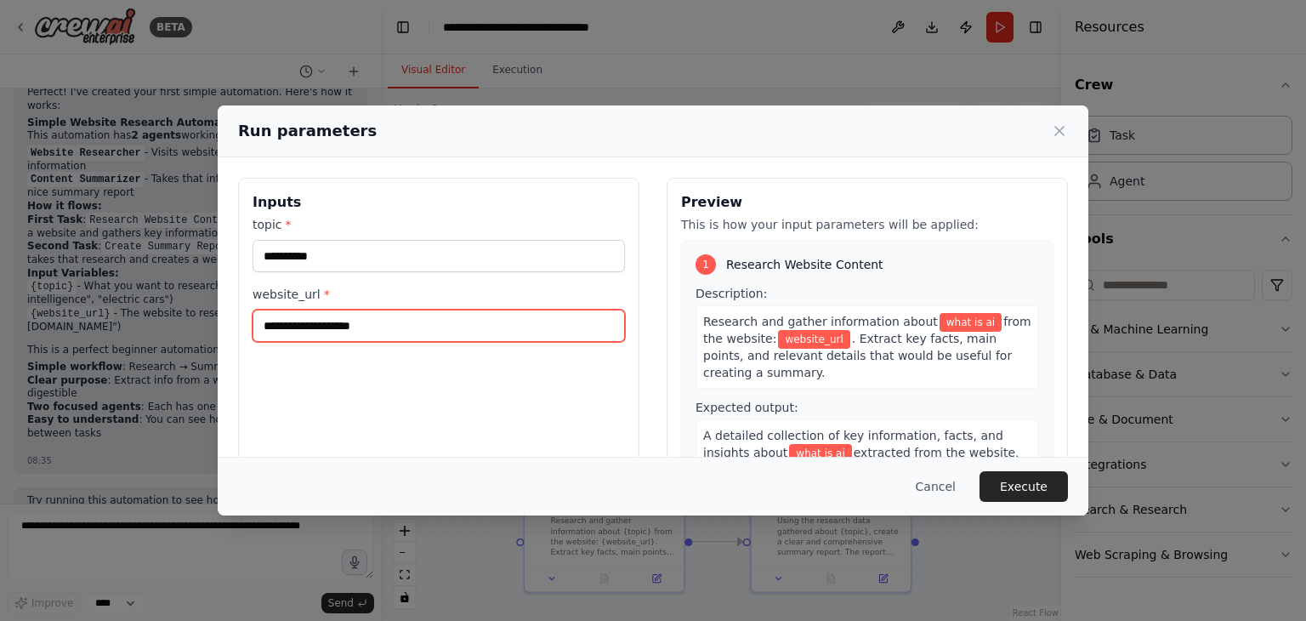
click at [376, 325] on input "website_url *" at bounding box center [439, 326] width 373 height 32
paste input "**********"
type input "**********"
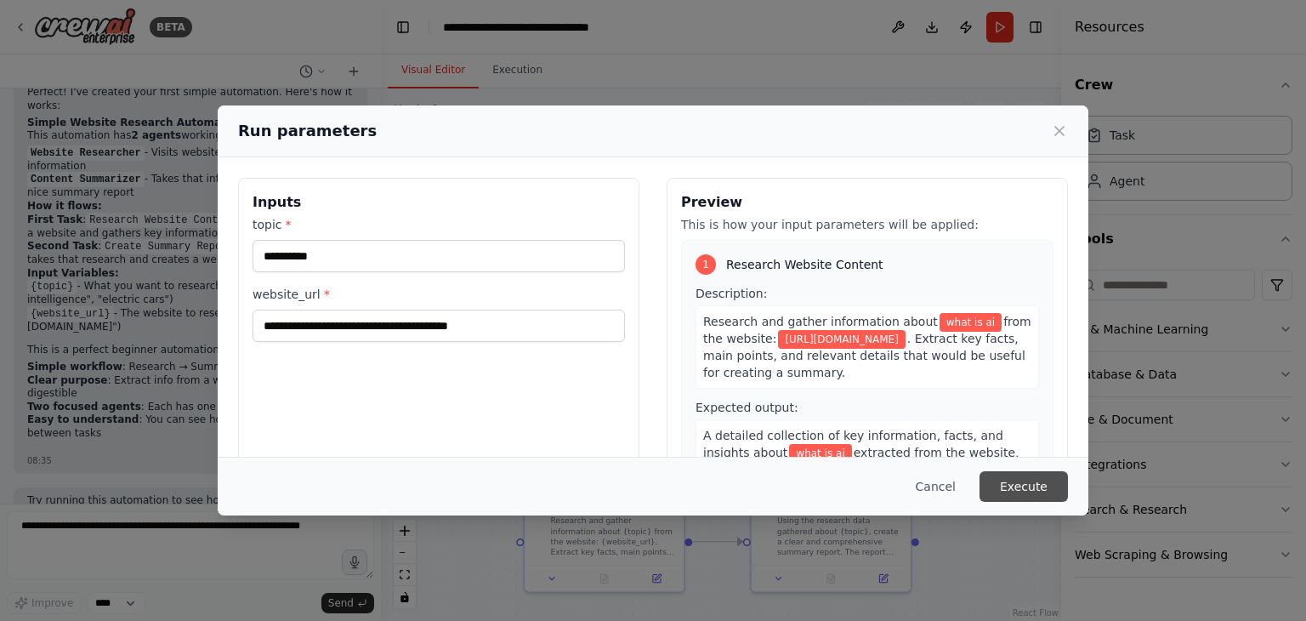
click at [1031, 487] on button "Execute" at bounding box center [1024, 486] width 88 height 31
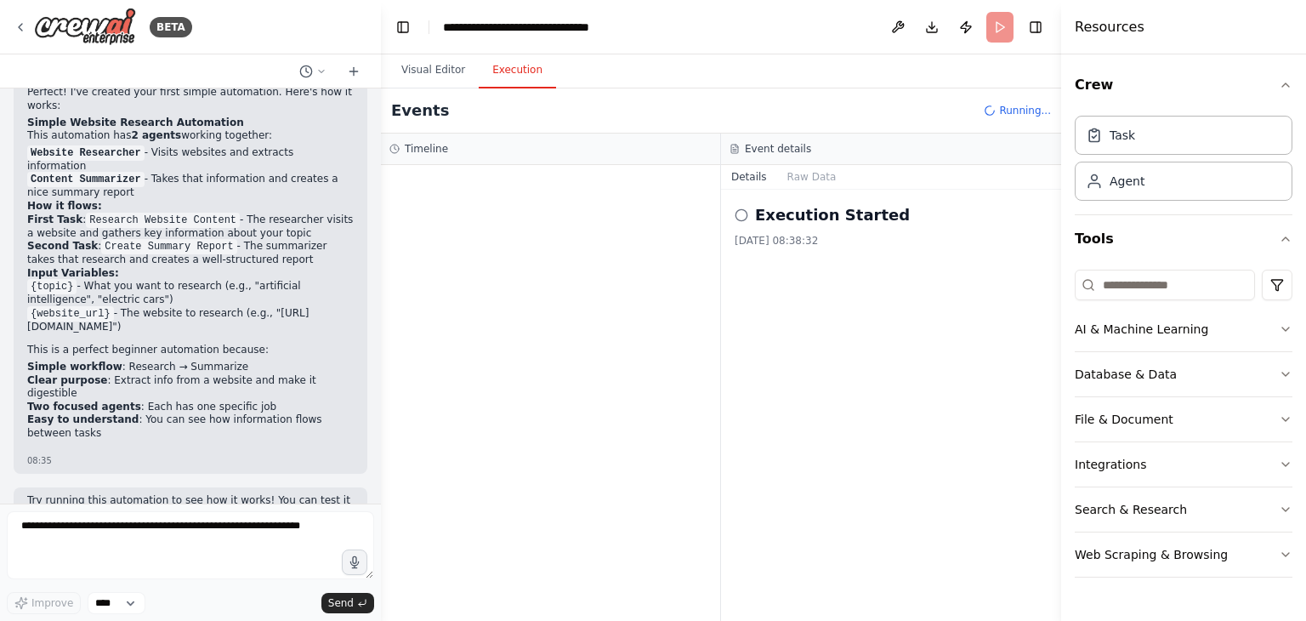
click at [510, 76] on button "Execution" at bounding box center [517, 71] width 77 height 36
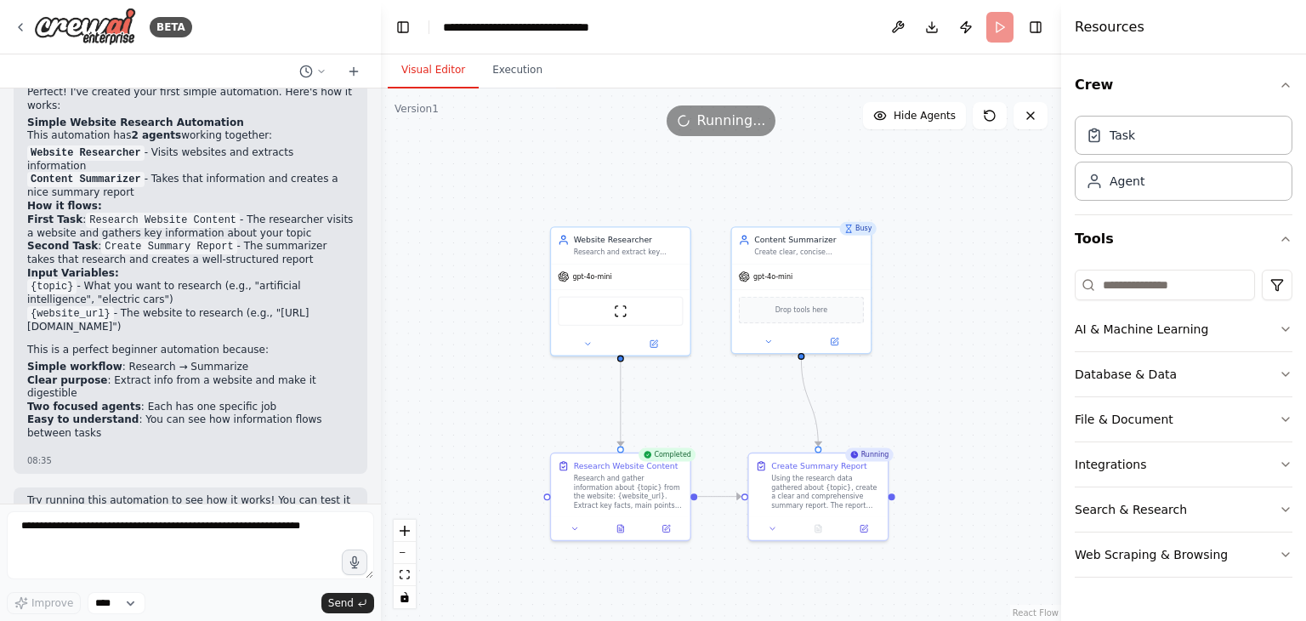
click at [443, 63] on button "Visual Editor" at bounding box center [433, 71] width 91 height 36
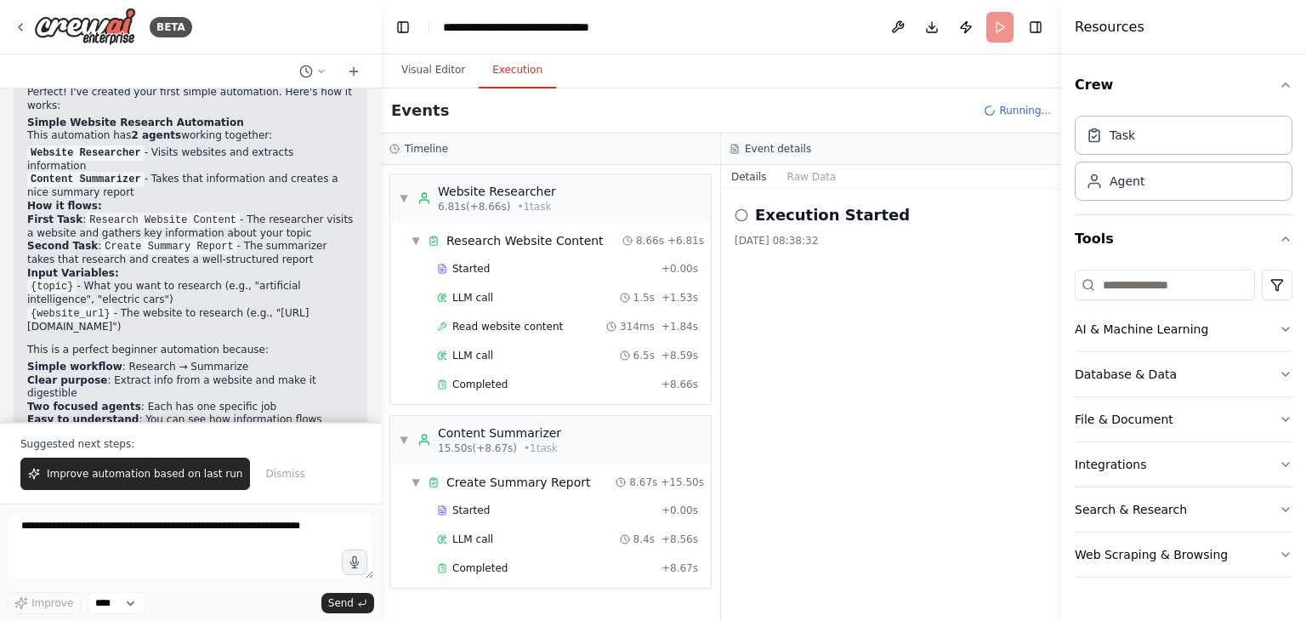
click at [496, 64] on button "Execution" at bounding box center [517, 71] width 77 height 36
click at [796, 171] on button "Raw Data" at bounding box center [812, 177] width 70 height 24
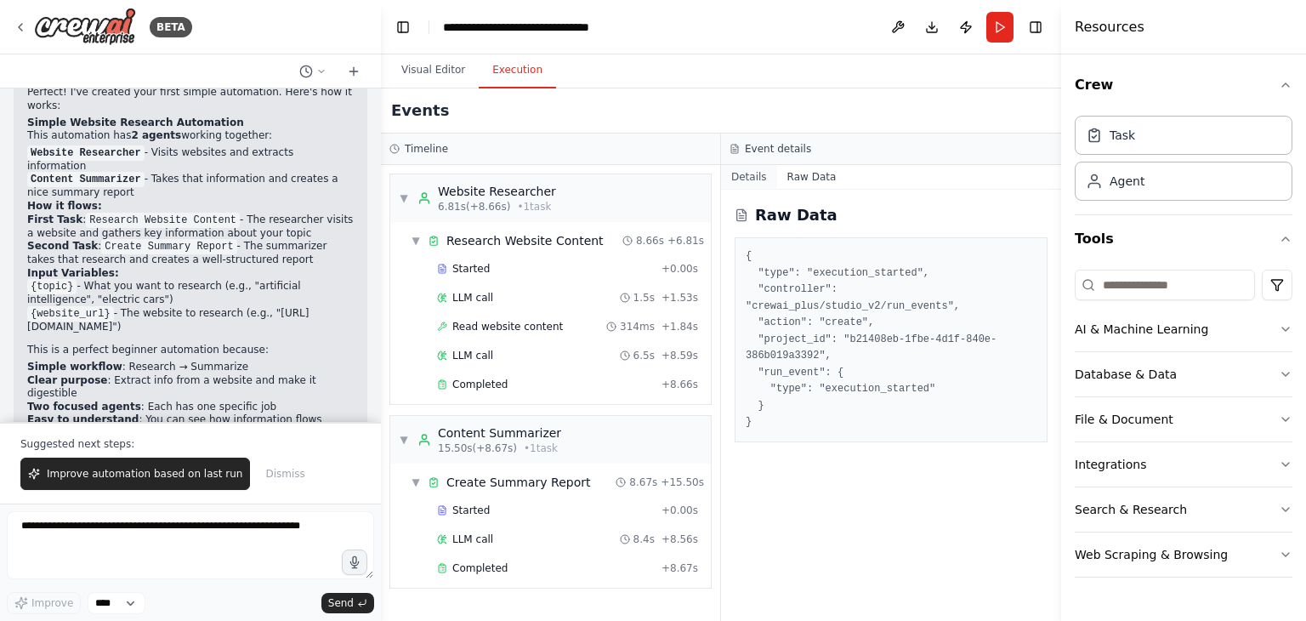
click at [745, 176] on button "Details" at bounding box center [749, 177] width 56 height 24
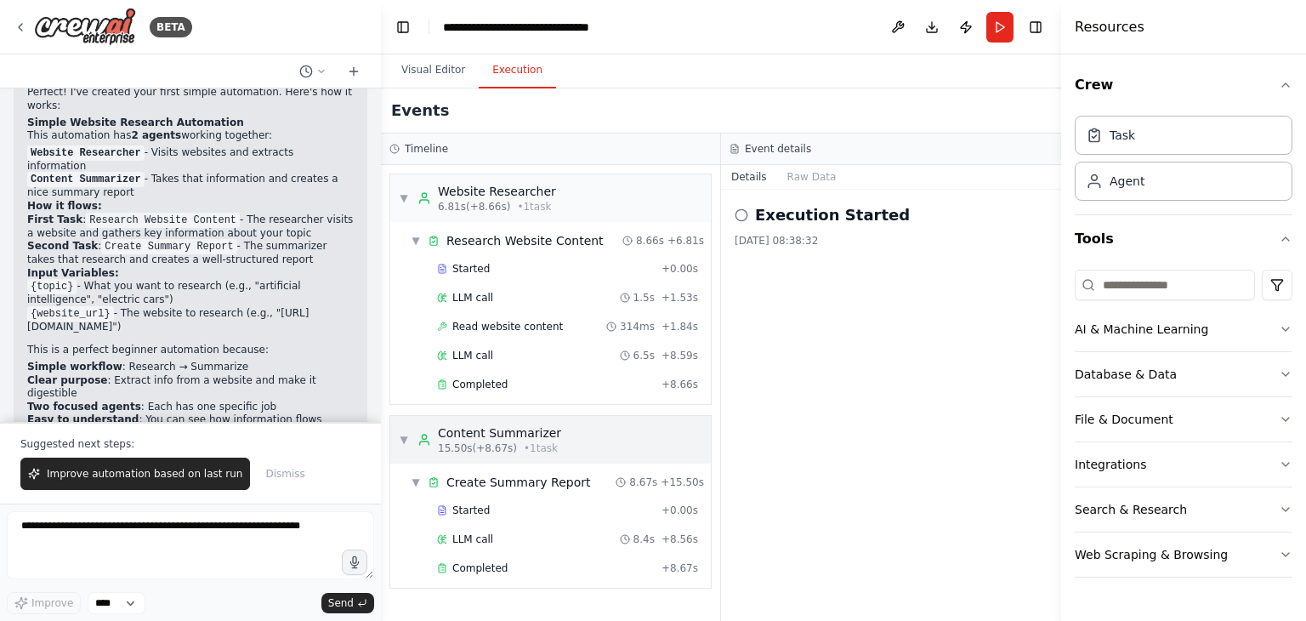
click at [410, 445] on div "▼ Content Summarizer 15.50s (+8.67s) • 1 task" at bounding box center [480, 439] width 162 height 31
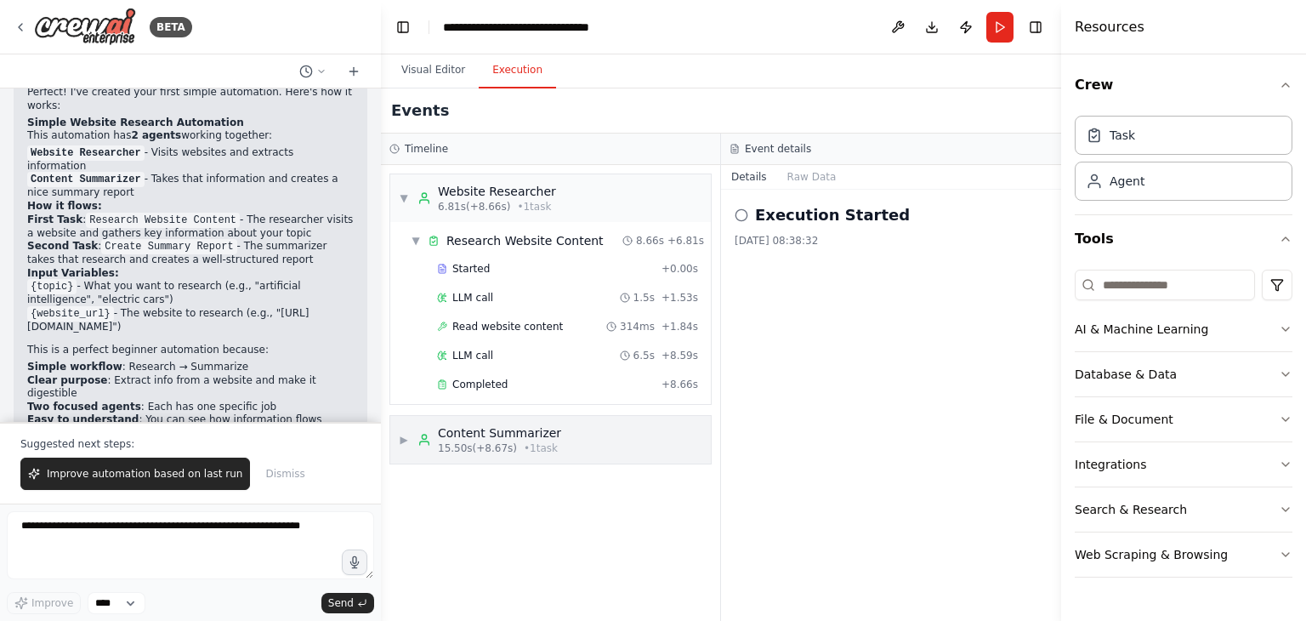
click at [410, 445] on div "▶ Content Summarizer 15.50s (+8.67s) • 1 task" at bounding box center [480, 439] width 162 height 31
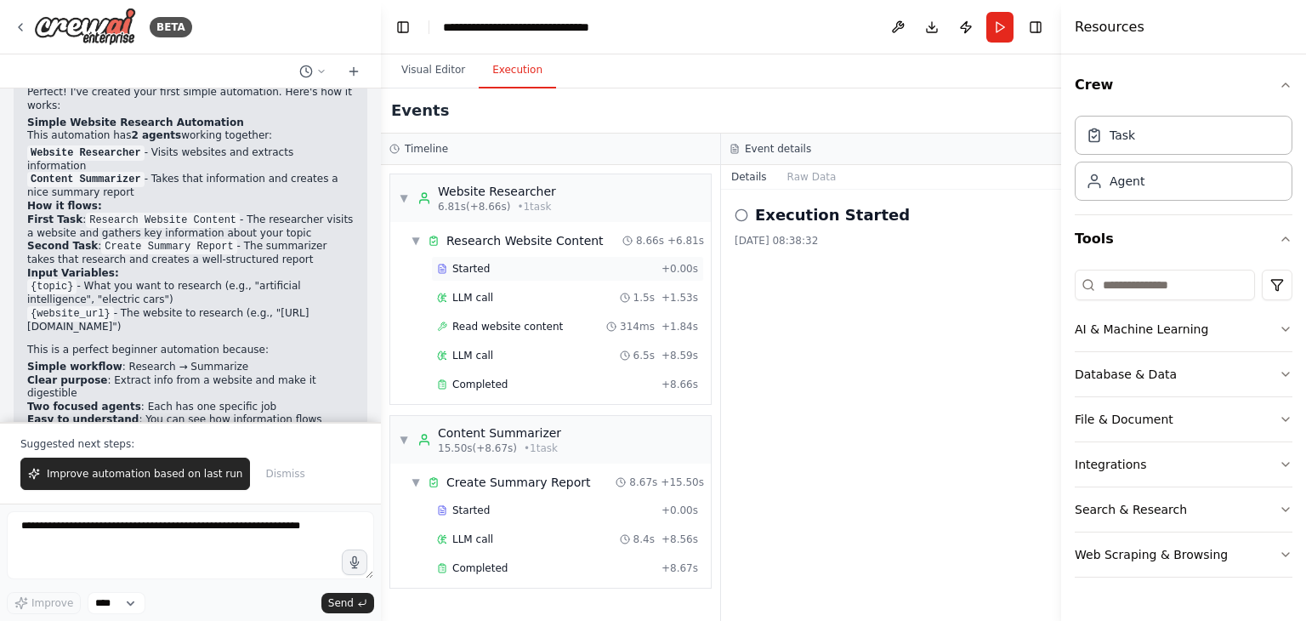
click at [473, 262] on span "Started" at bounding box center [471, 269] width 37 height 14
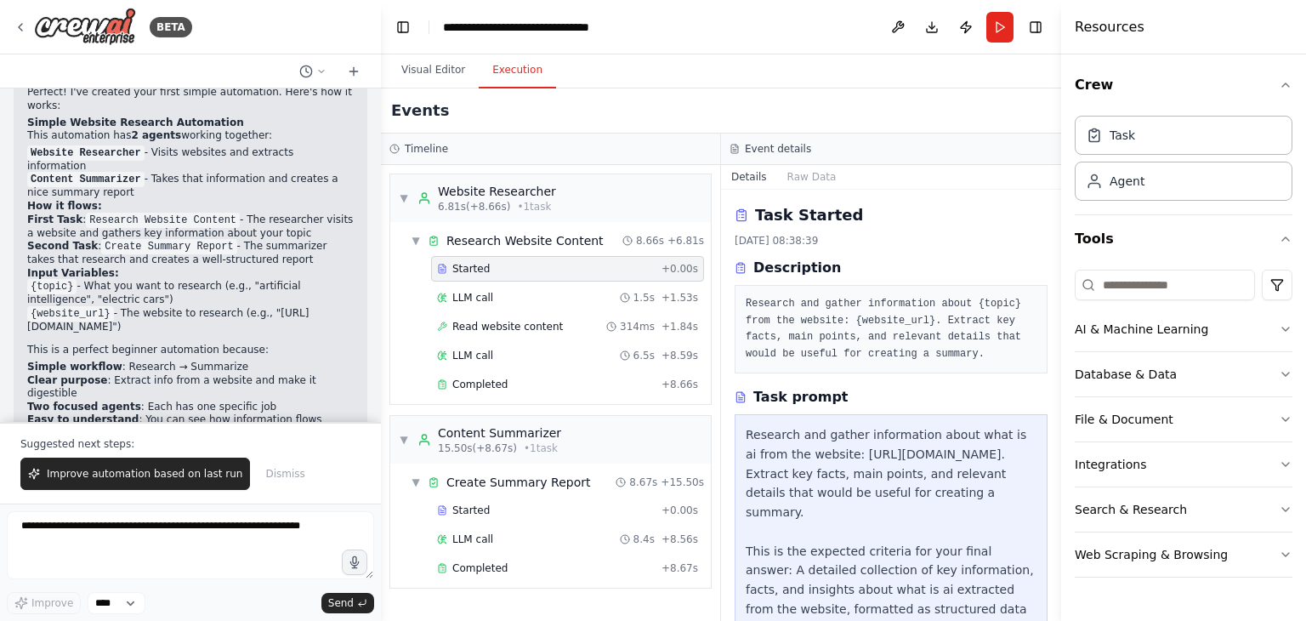
scroll to position [93, 0]
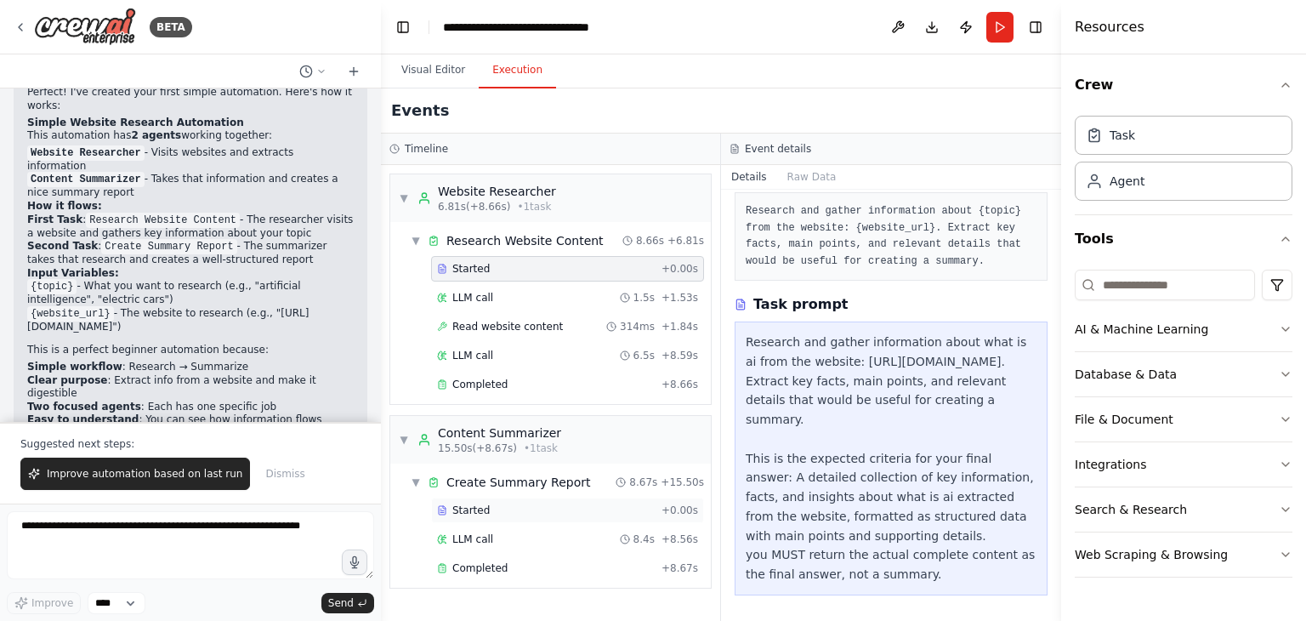
click at [515, 504] on div "Started" at bounding box center [546, 511] width 218 height 14
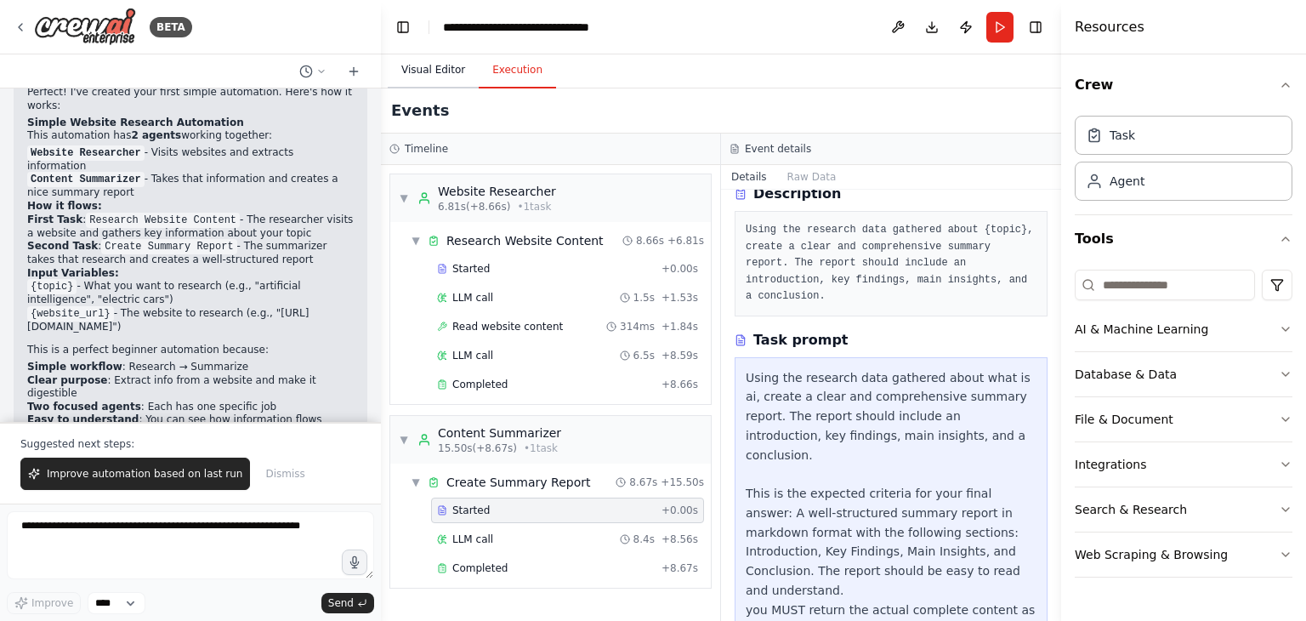
click at [442, 76] on button "Visual Editor" at bounding box center [433, 71] width 91 height 36
click at [521, 76] on button "Execution" at bounding box center [517, 71] width 77 height 36
click at [435, 65] on button "Visual Editor" at bounding box center [433, 71] width 91 height 36
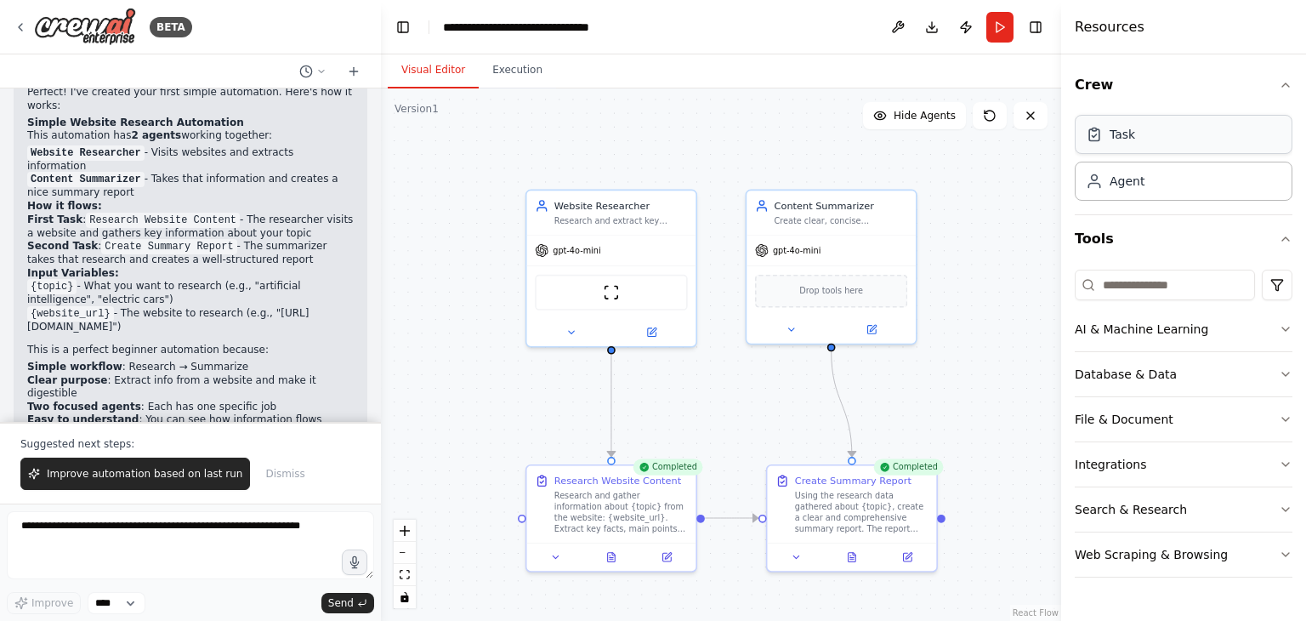
click at [1121, 132] on div "Task" at bounding box center [1123, 134] width 26 height 17
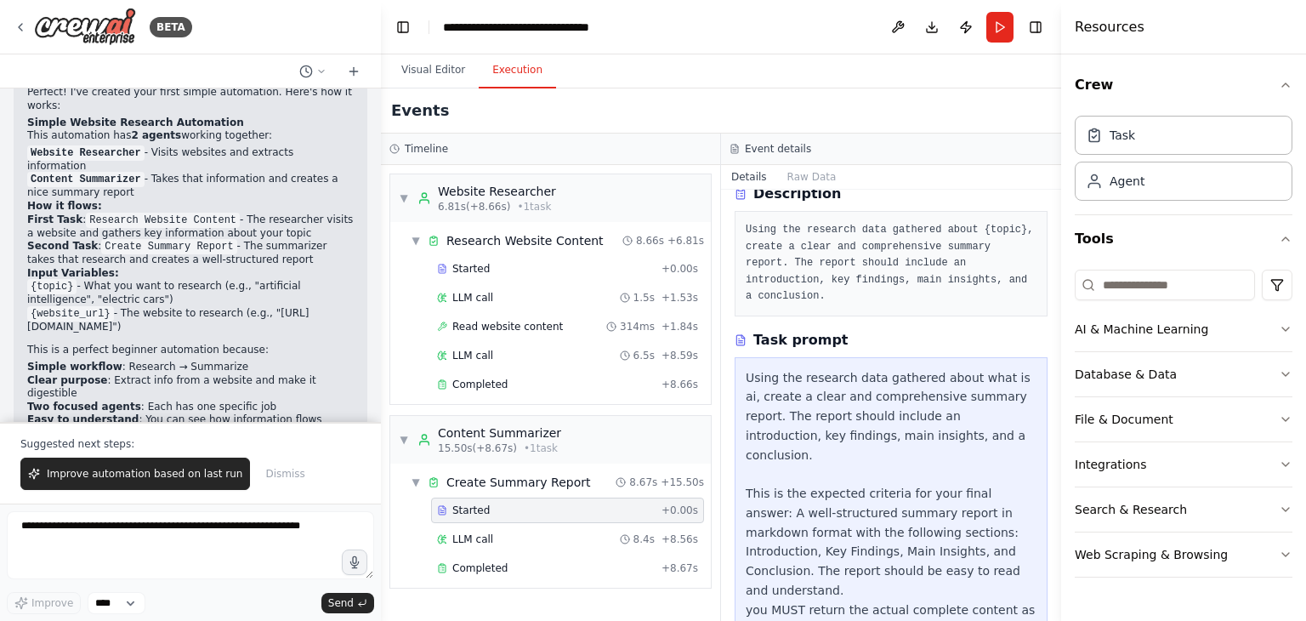
click at [514, 57] on button "Execution" at bounding box center [517, 71] width 77 height 36
click at [794, 177] on button "Raw Data" at bounding box center [812, 177] width 70 height 24
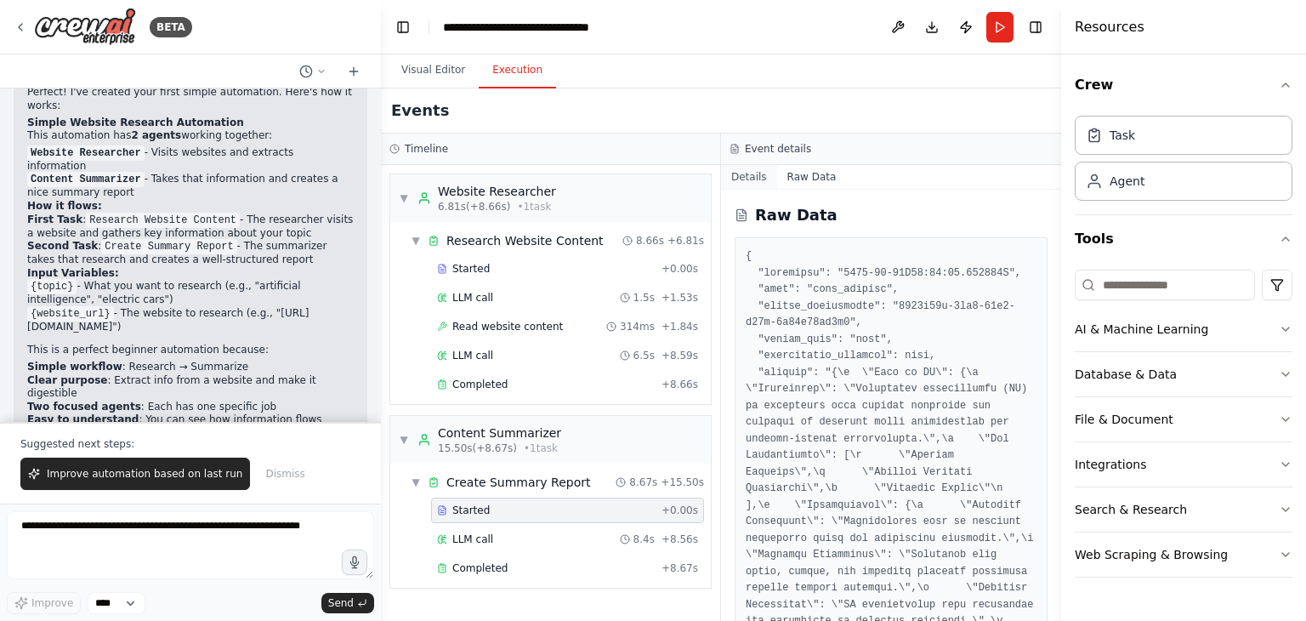
click at [738, 183] on button "Details" at bounding box center [749, 177] width 56 height 24
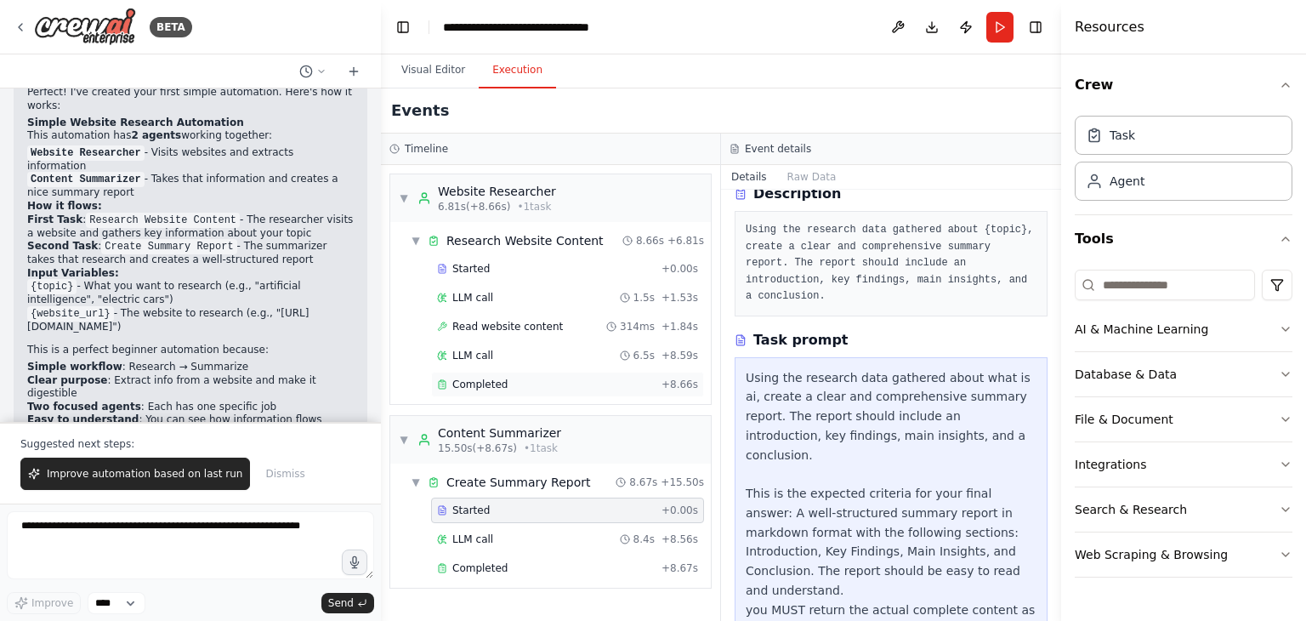
click at [489, 385] on span "Completed" at bounding box center [480, 385] width 55 height 14
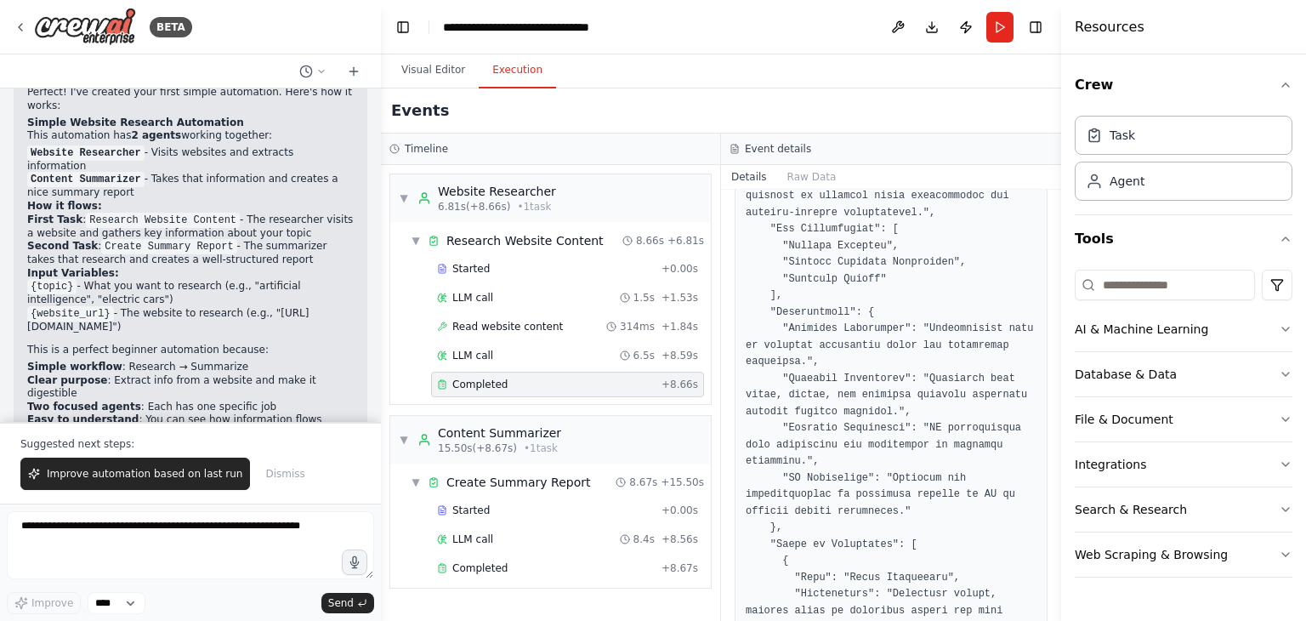
scroll to position [238, 0]
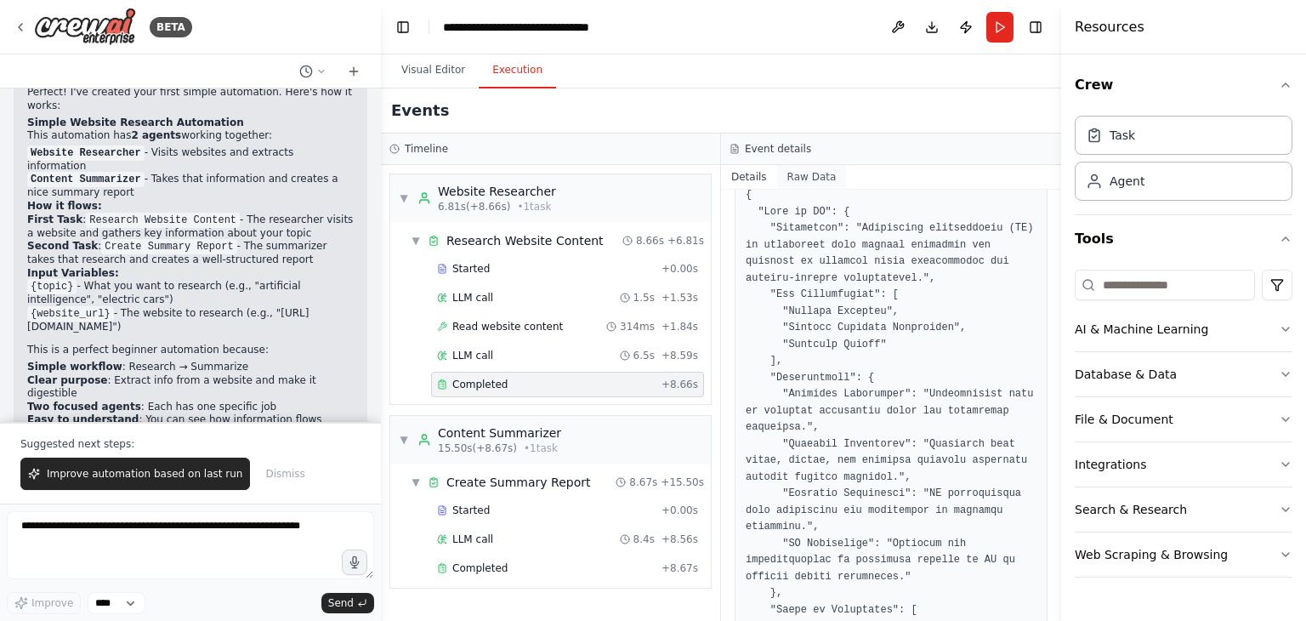
click at [813, 170] on button "Raw Data" at bounding box center [812, 177] width 70 height 24
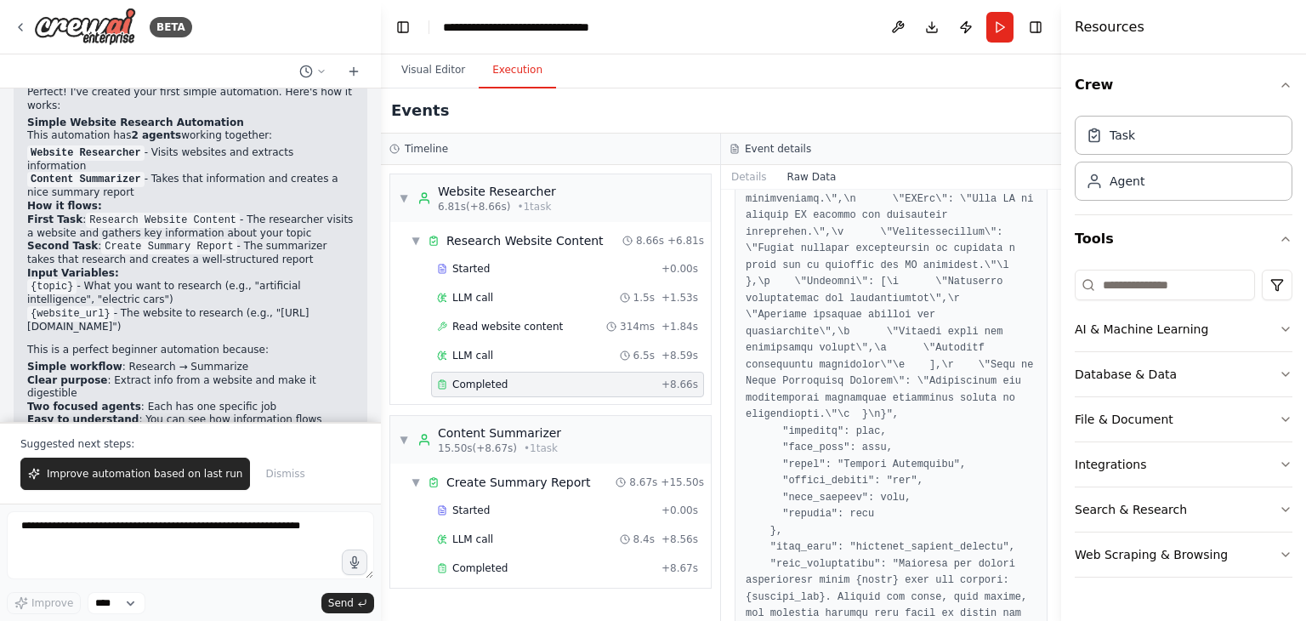
scroll to position [2504, 0]
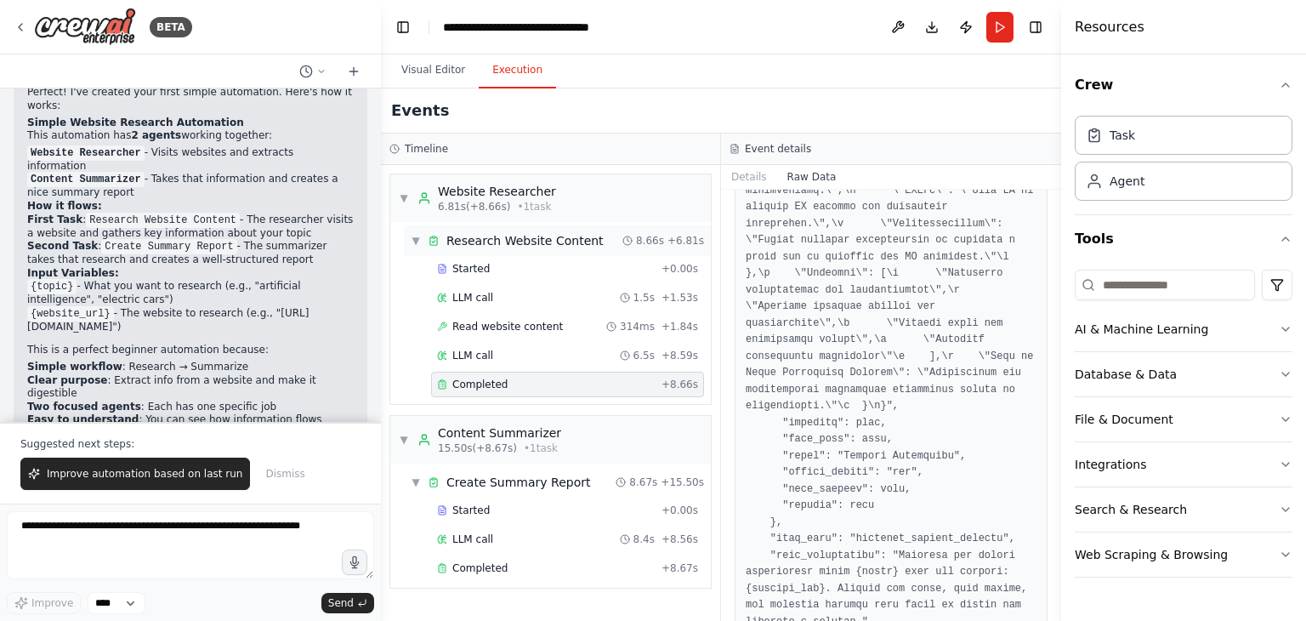
click at [502, 233] on div "Research Website Content" at bounding box center [525, 240] width 157 height 17
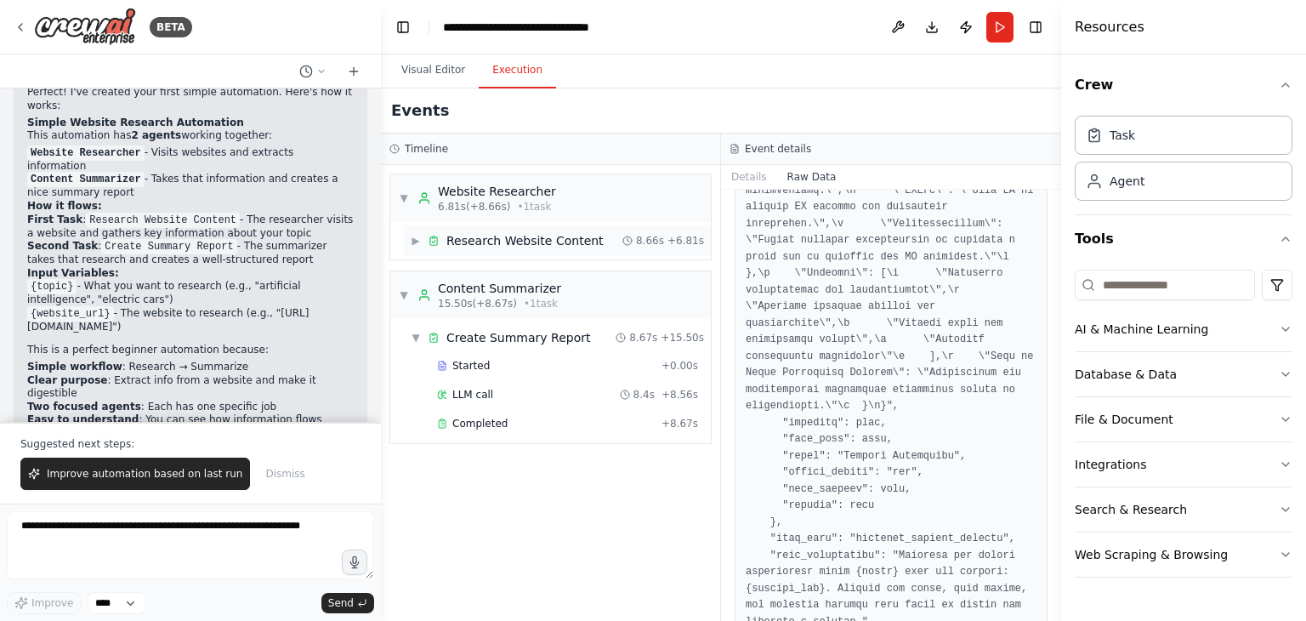
click at [502, 233] on div "Research Website Content" at bounding box center [525, 240] width 157 height 17
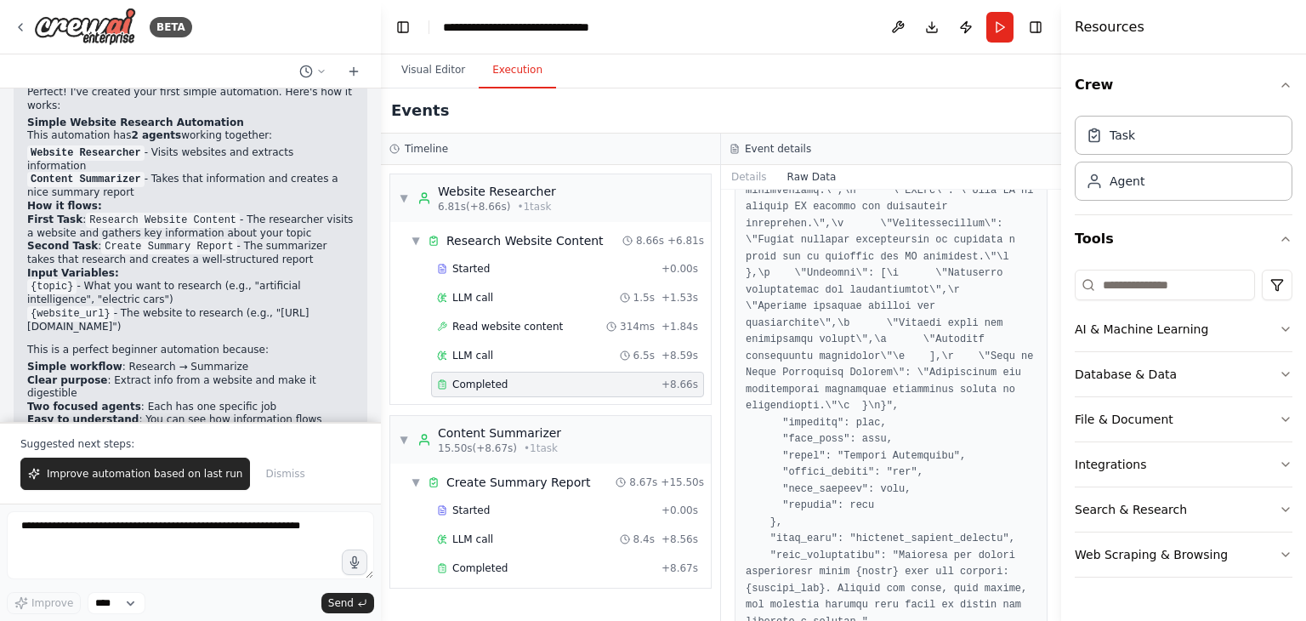
click at [423, 157] on div "Timeline" at bounding box center [550, 149] width 339 height 31
click at [740, 174] on button "Details" at bounding box center [749, 177] width 56 height 24
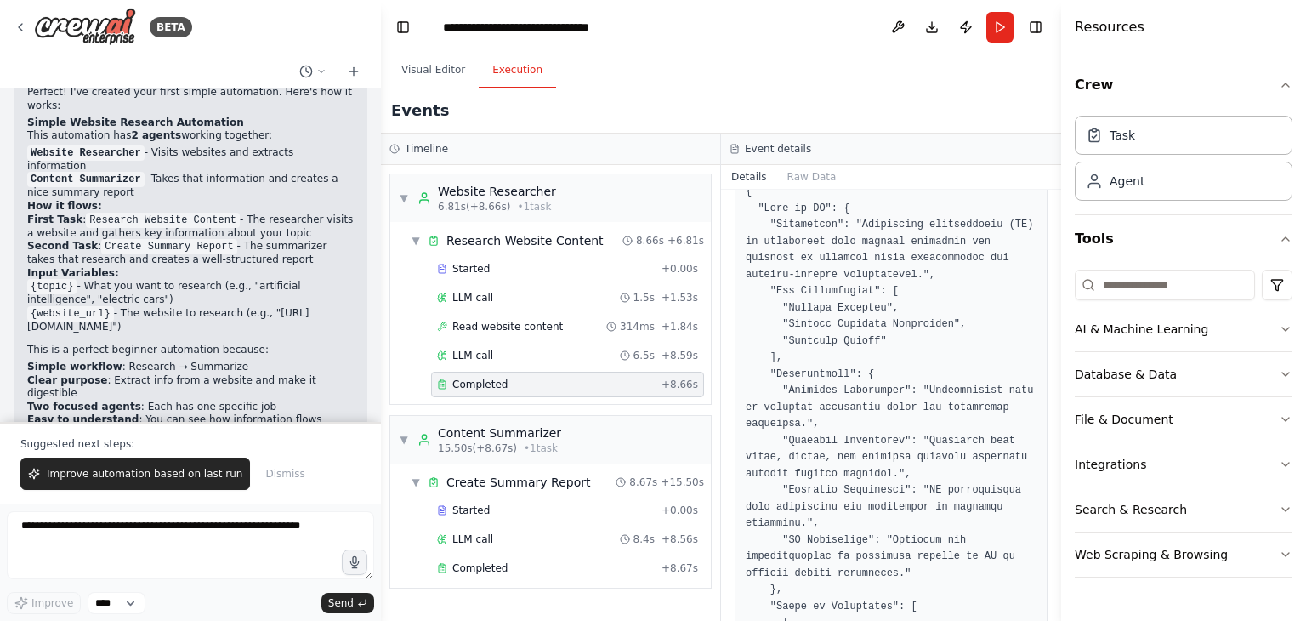
scroll to position [509, 0]
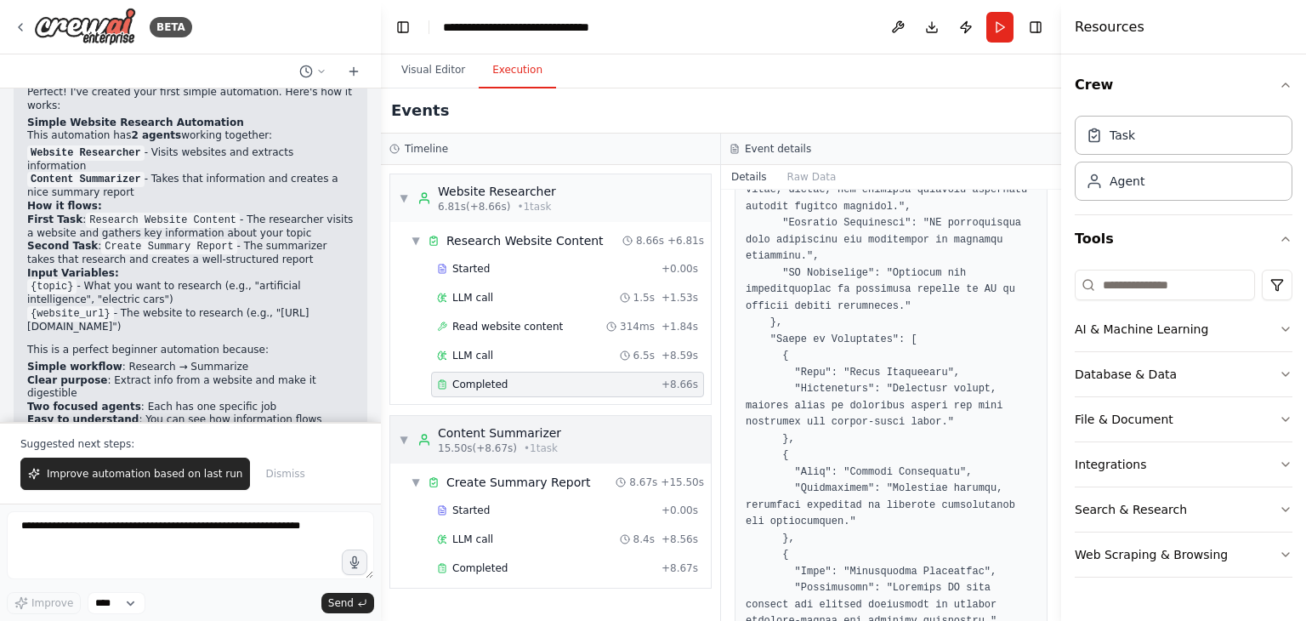
click at [526, 435] on div "Content Summarizer" at bounding box center [499, 432] width 123 height 17
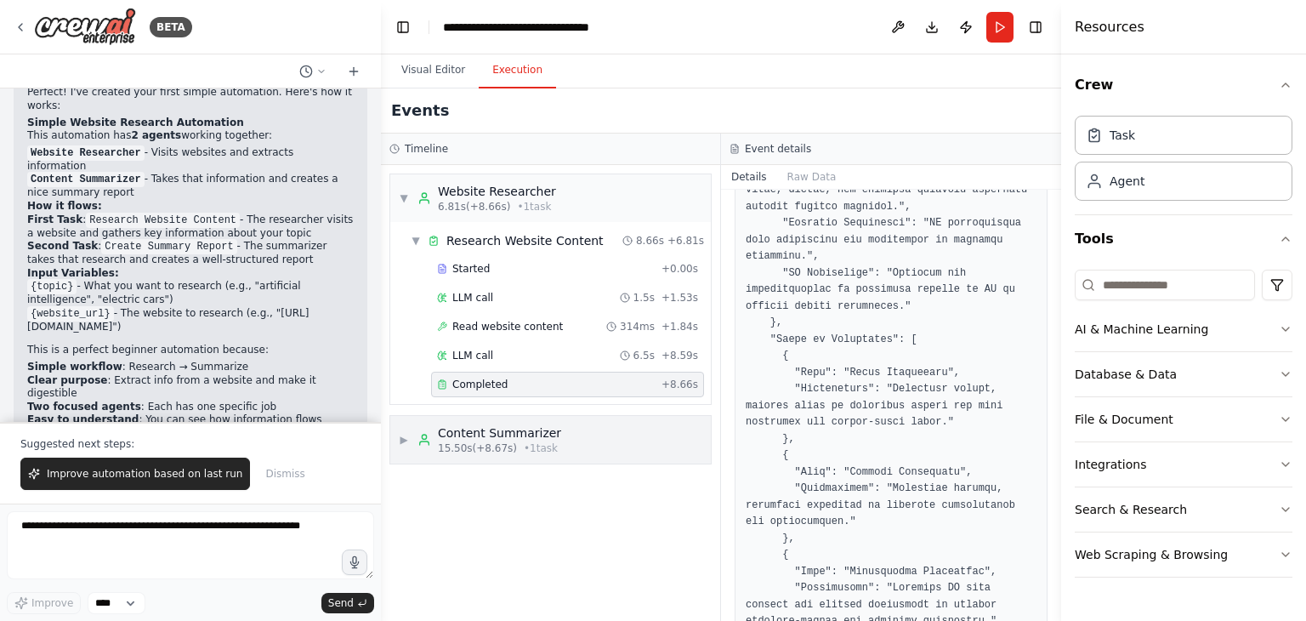
click at [526, 435] on div "Content Summarizer" at bounding box center [499, 432] width 123 height 17
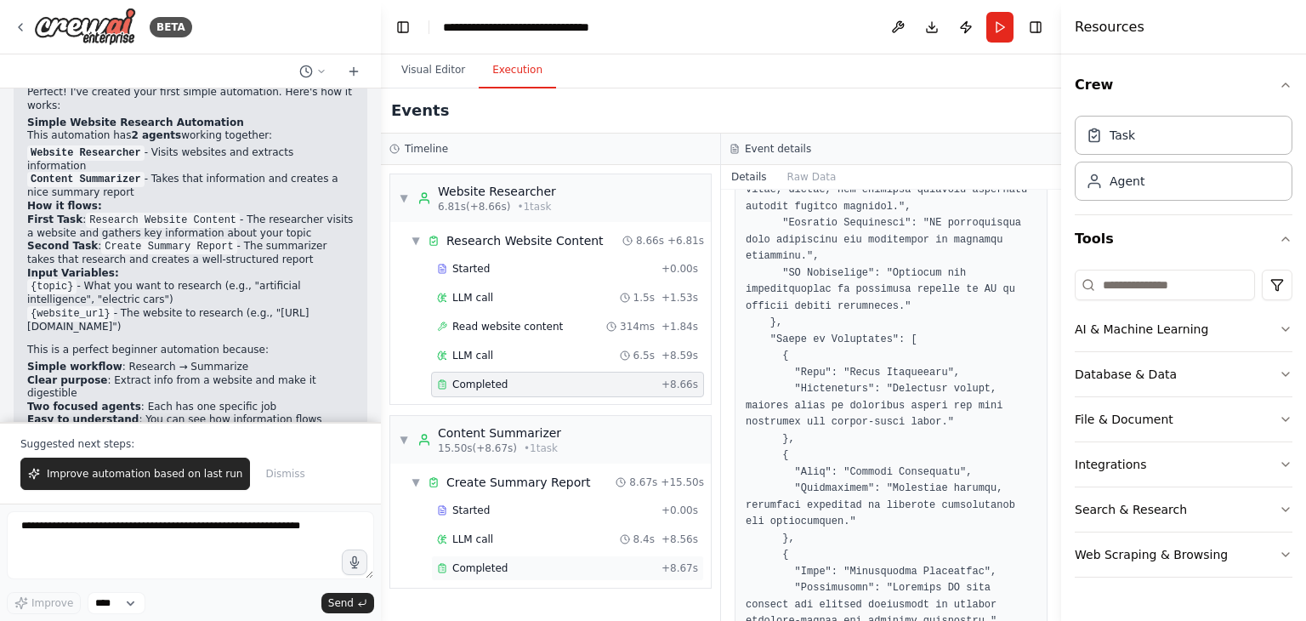
click at [490, 555] on div "Completed + 8.67s" at bounding box center [567, 568] width 273 height 26
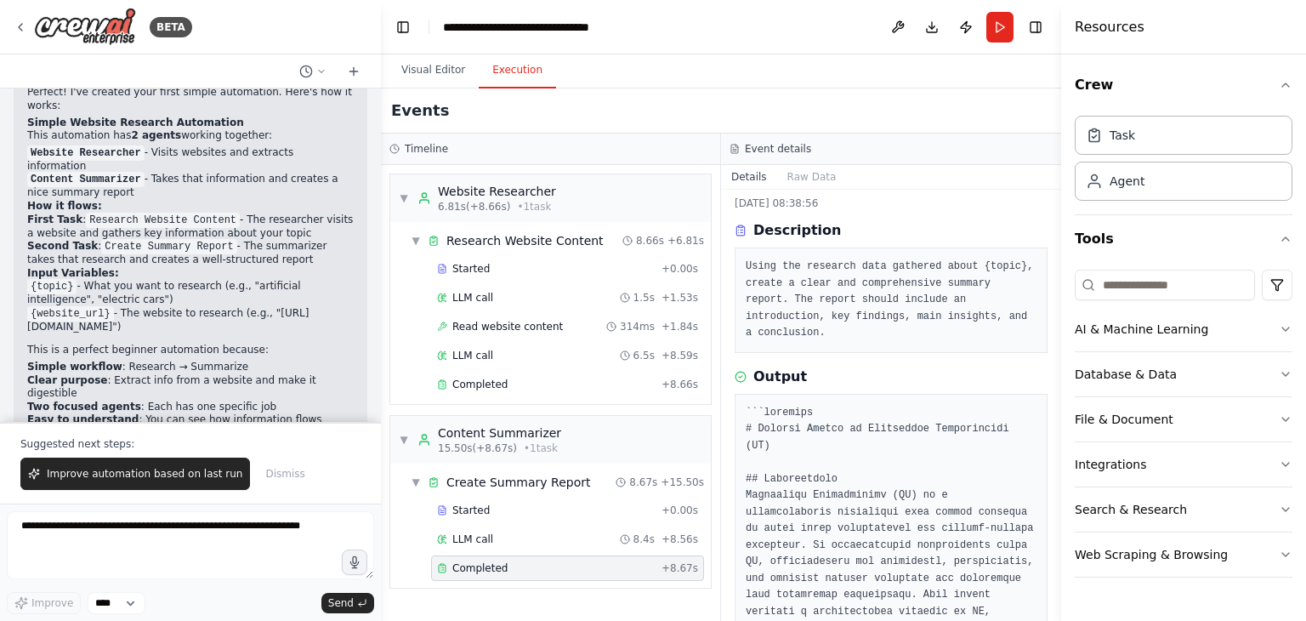
scroll to position [37, 0]
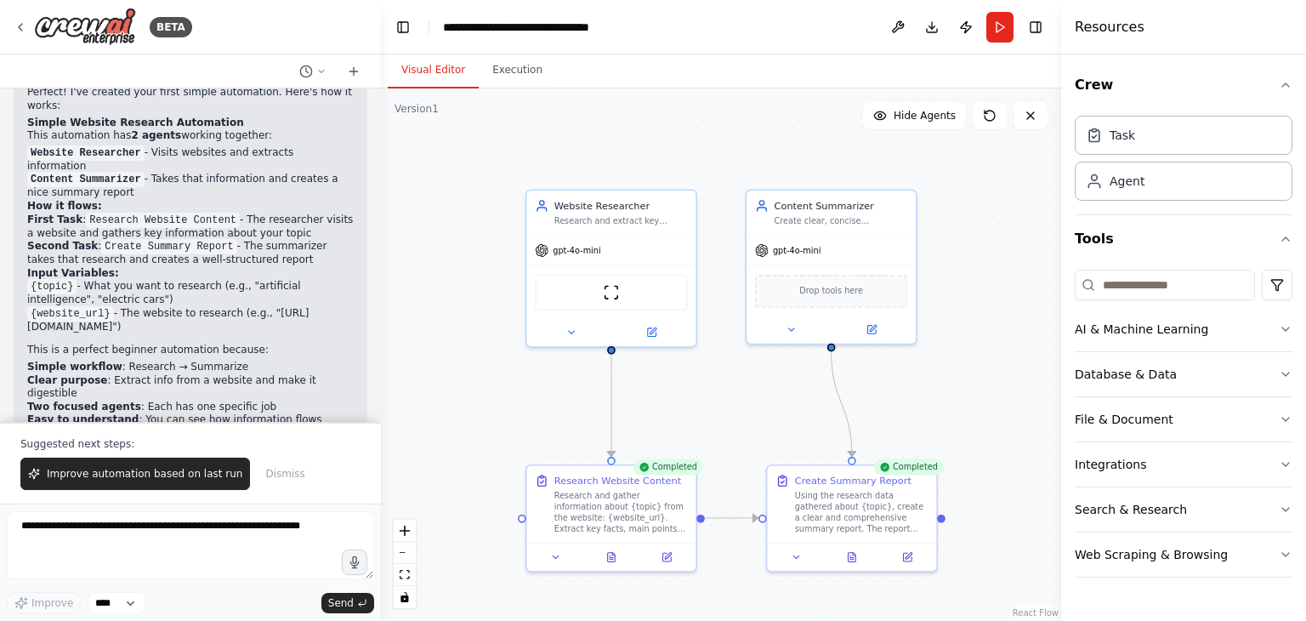
click at [436, 61] on button "Visual Editor" at bounding box center [433, 71] width 91 height 36
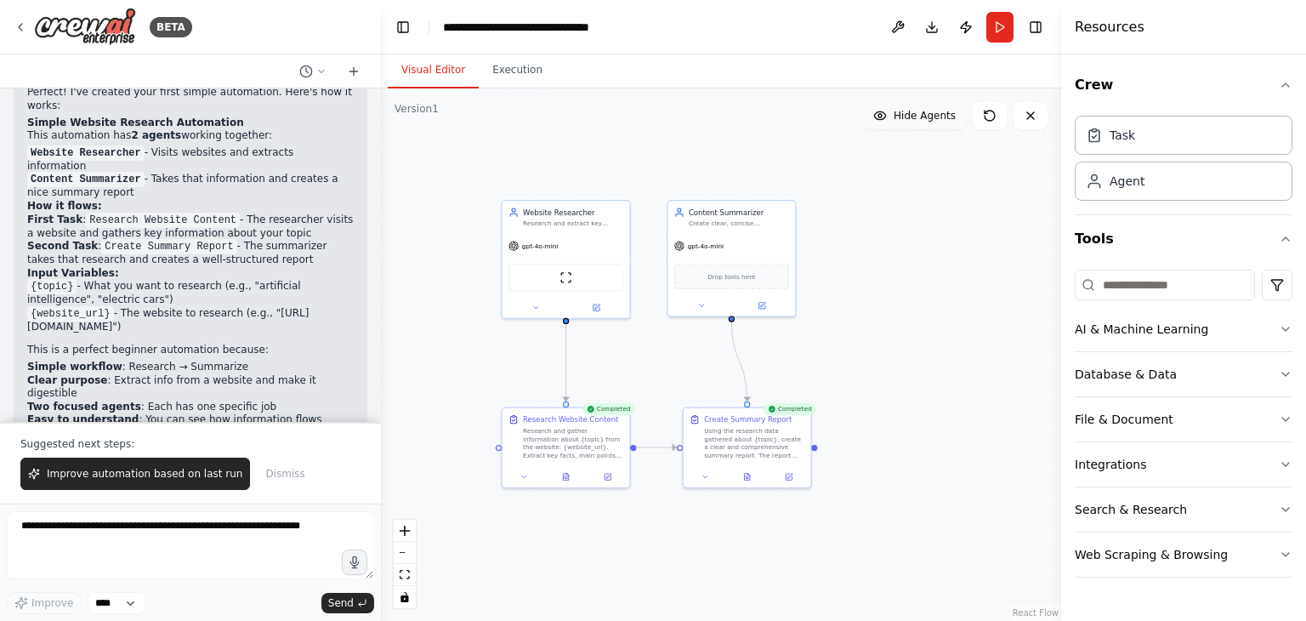
click at [942, 111] on span "Hide Agents" at bounding box center [925, 116] width 62 height 14
click at [942, 111] on span "Show Agents" at bounding box center [923, 116] width 66 height 14
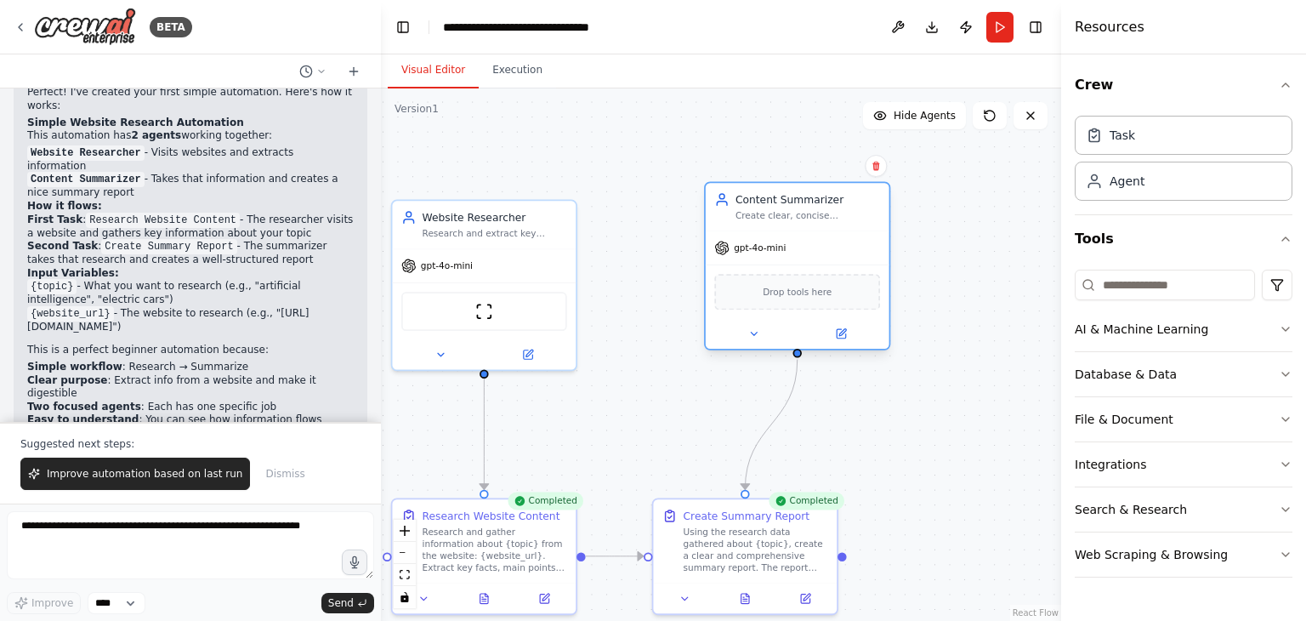
drag, startPoint x: 776, startPoint y: 228, endPoint x: 855, endPoint y: 214, distance: 80.3
click at [855, 214] on div "Create clear, concise summaries from research data about {topic}, making comple…" at bounding box center [808, 216] width 145 height 12
click at [807, 224] on div "Content Summarizer Create clear, concise summaries from research data about {to…" at bounding box center [798, 207] width 184 height 48
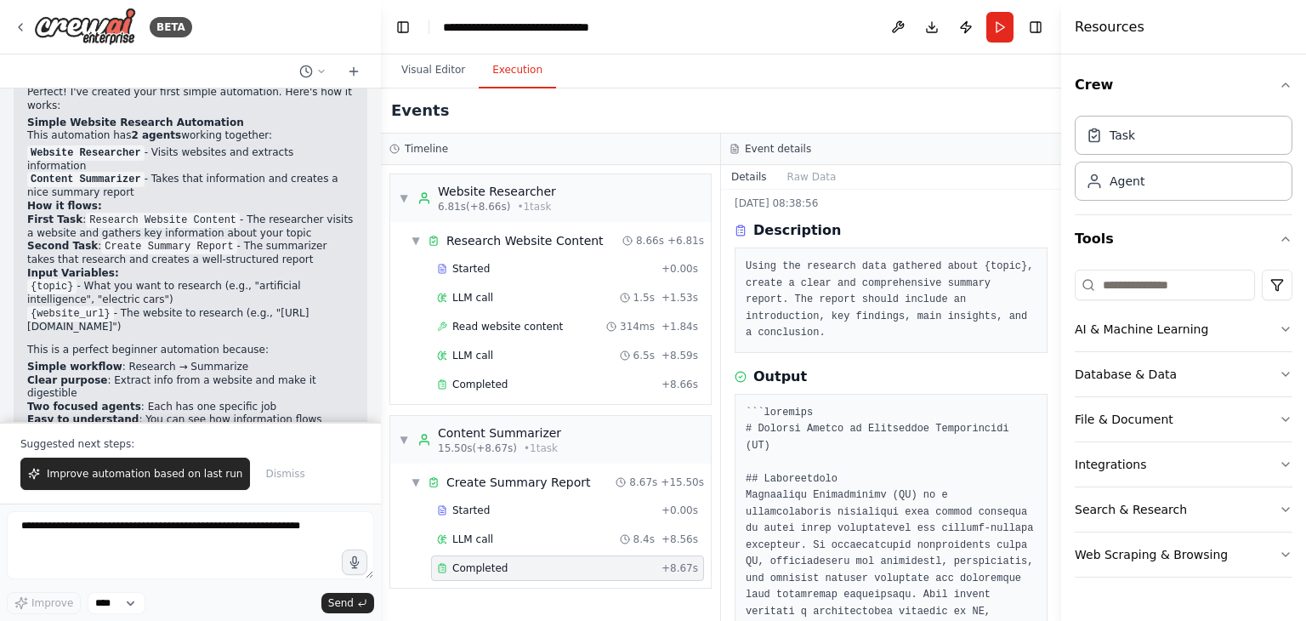
click at [497, 69] on button "Execution" at bounding box center [517, 71] width 77 height 36
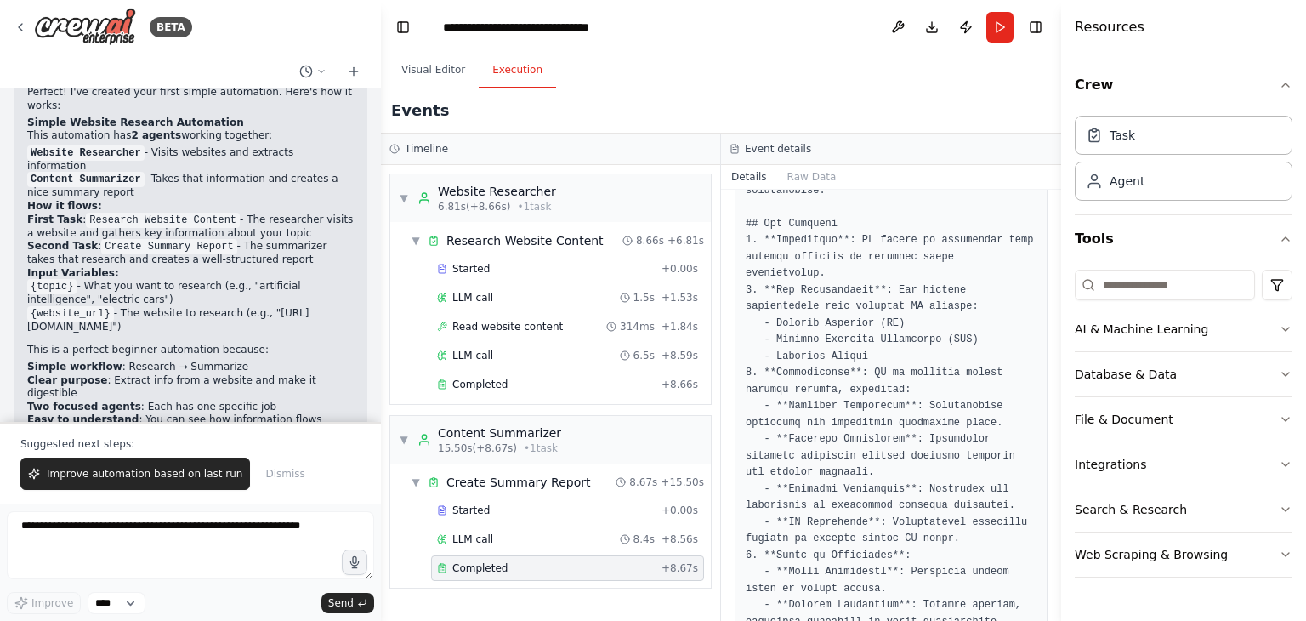
scroll to position [527, 0]
click at [1160, 555] on div "Web Scraping & Browsing" at bounding box center [1151, 554] width 153 height 17
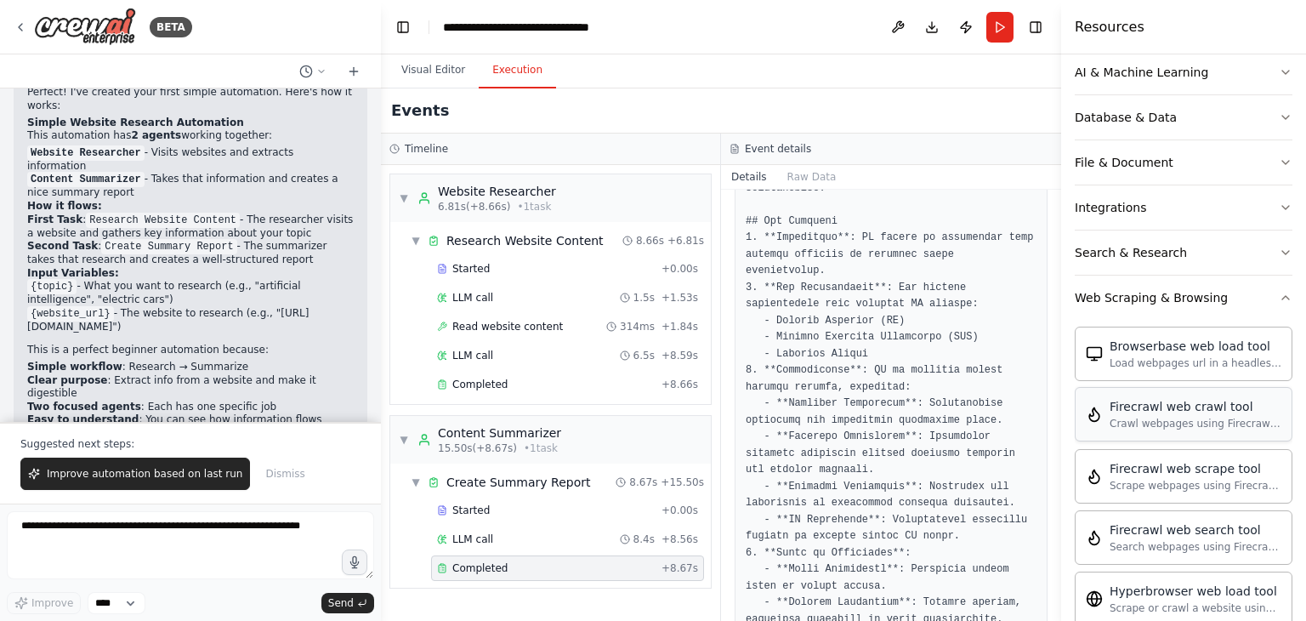
scroll to position [384, 0]
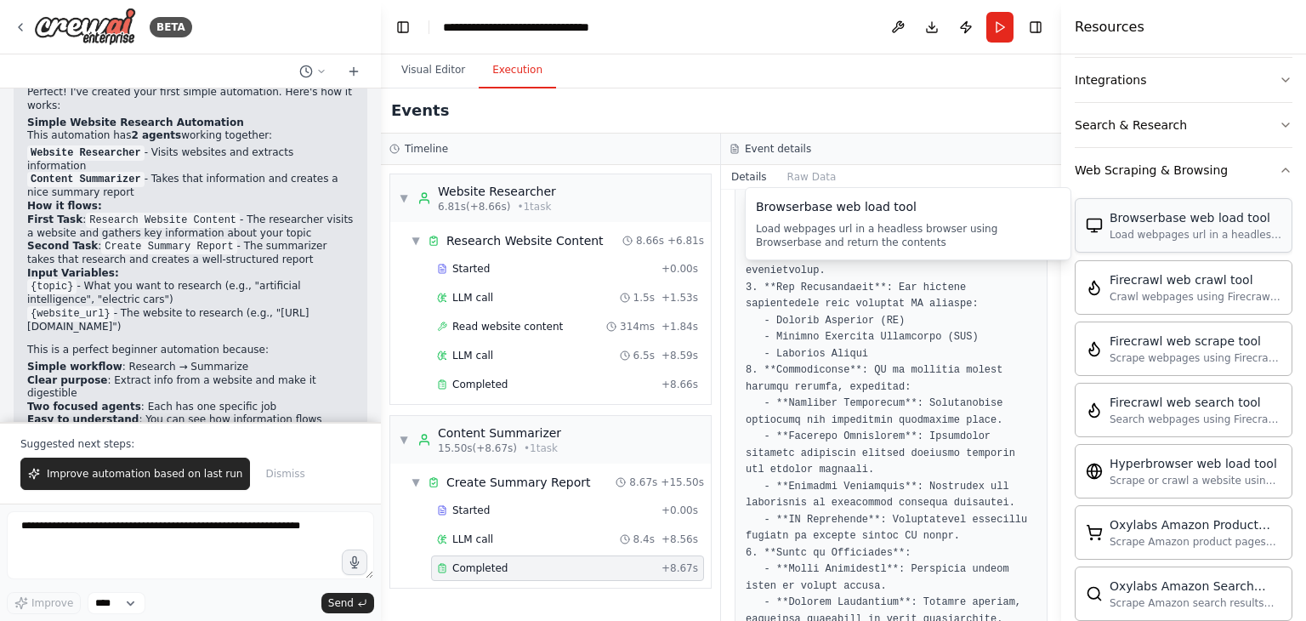
click at [1181, 231] on div "Load webpages url in a headless browser using Browserbase and return the conten…" at bounding box center [1196, 235] width 172 height 14
click at [127, 597] on select "****" at bounding box center [117, 603] width 58 height 22
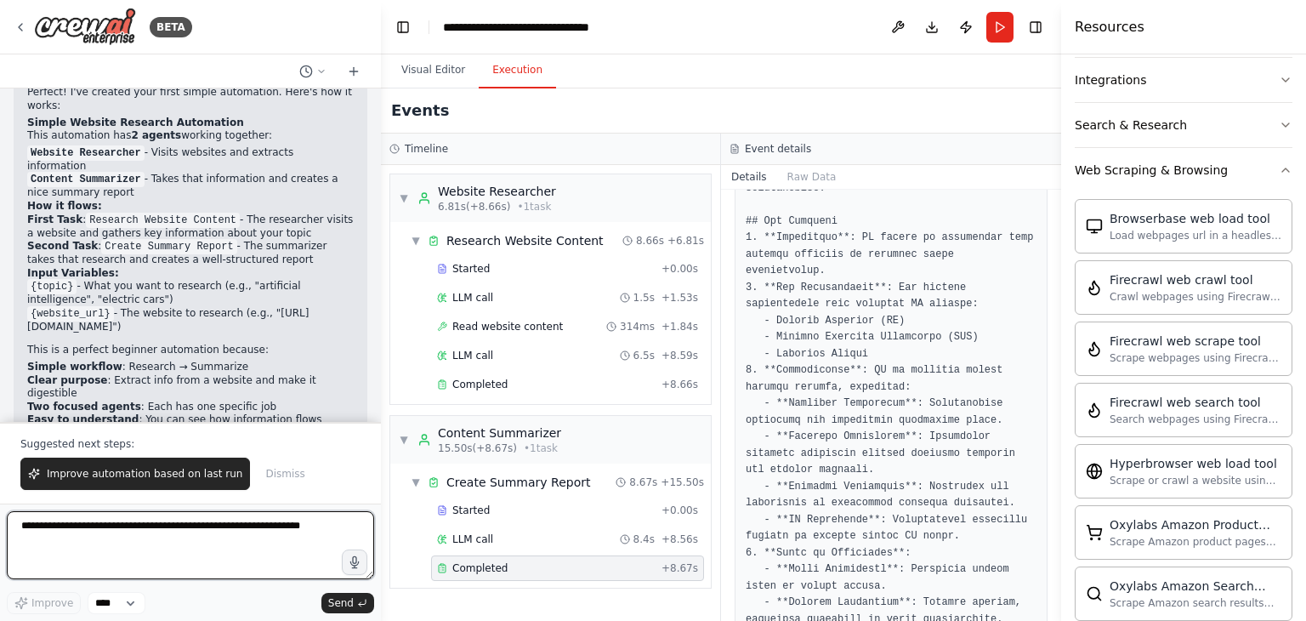
click at [191, 534] on textarea at bounding box center [190, 545] width 367 height 68
